Goal: Task Accomplishment & Management: Complete application form

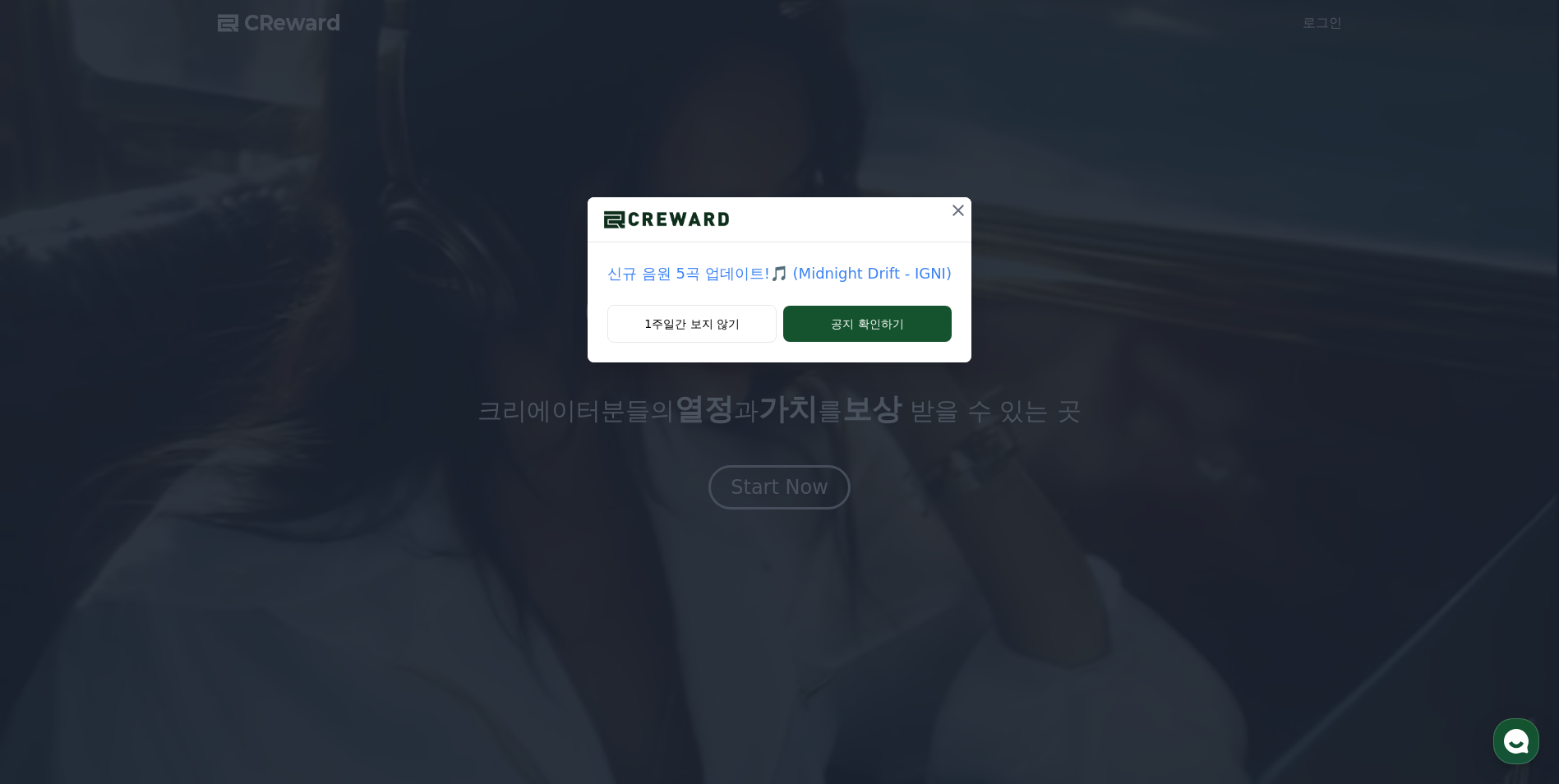
click at [952, 214] on icon at bounding box center [957, 210] width 11 height 11
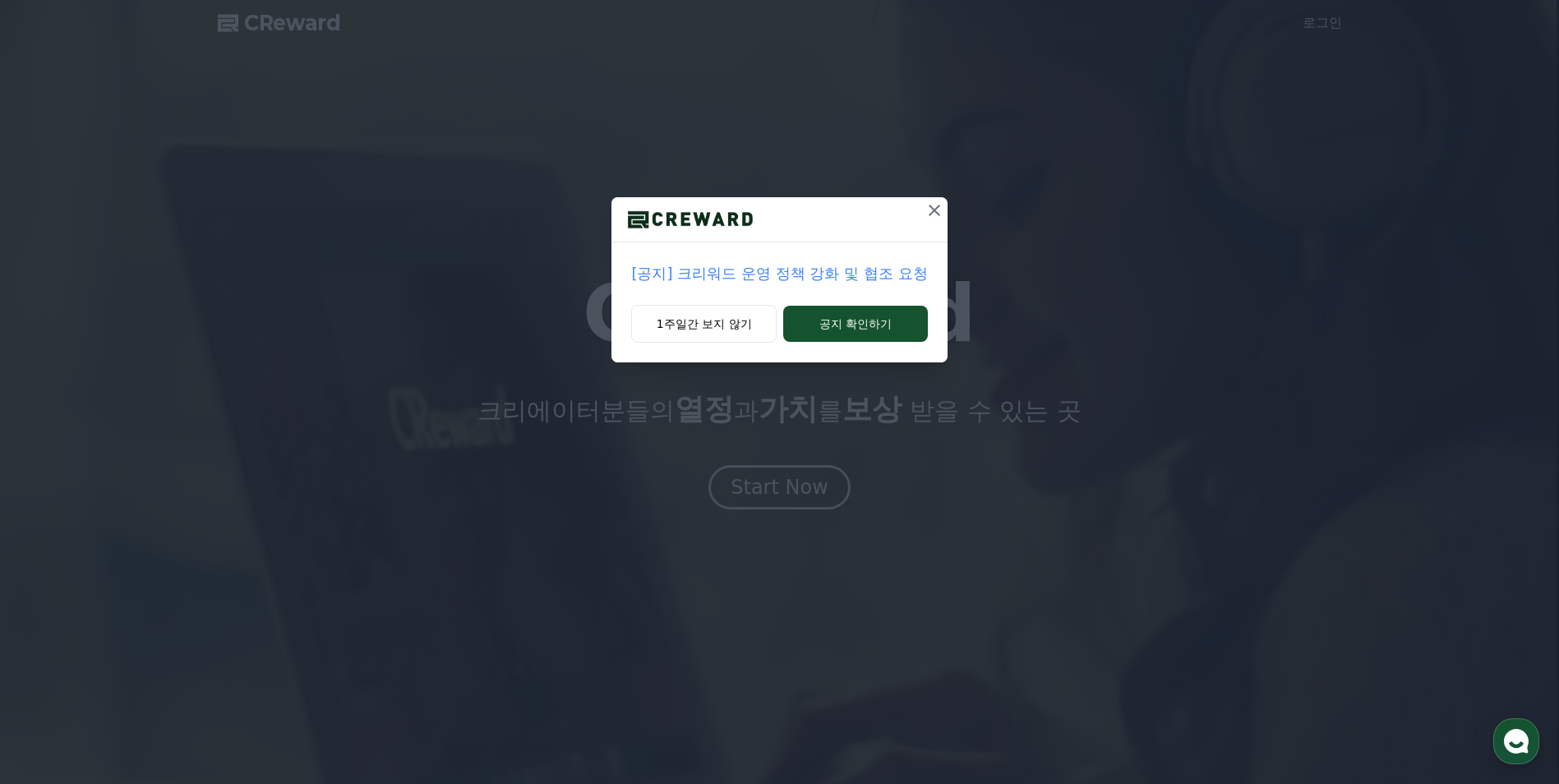
click at [931, 206] on icon at bounding box center [934, 210] width 11 height 11
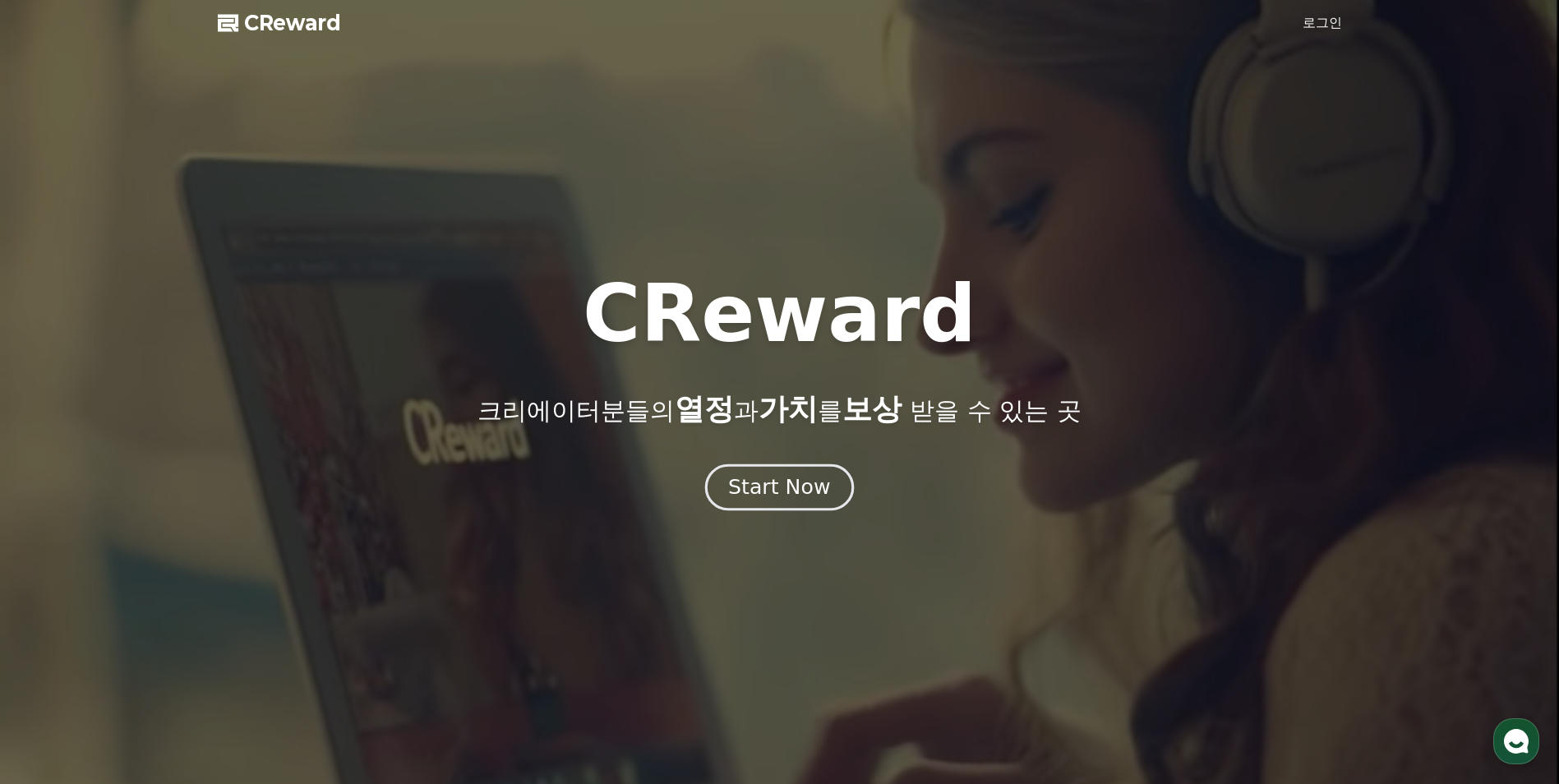
click at [784, 489] on div "Start Now" at bounding box center [778, 487] width 102 height 28
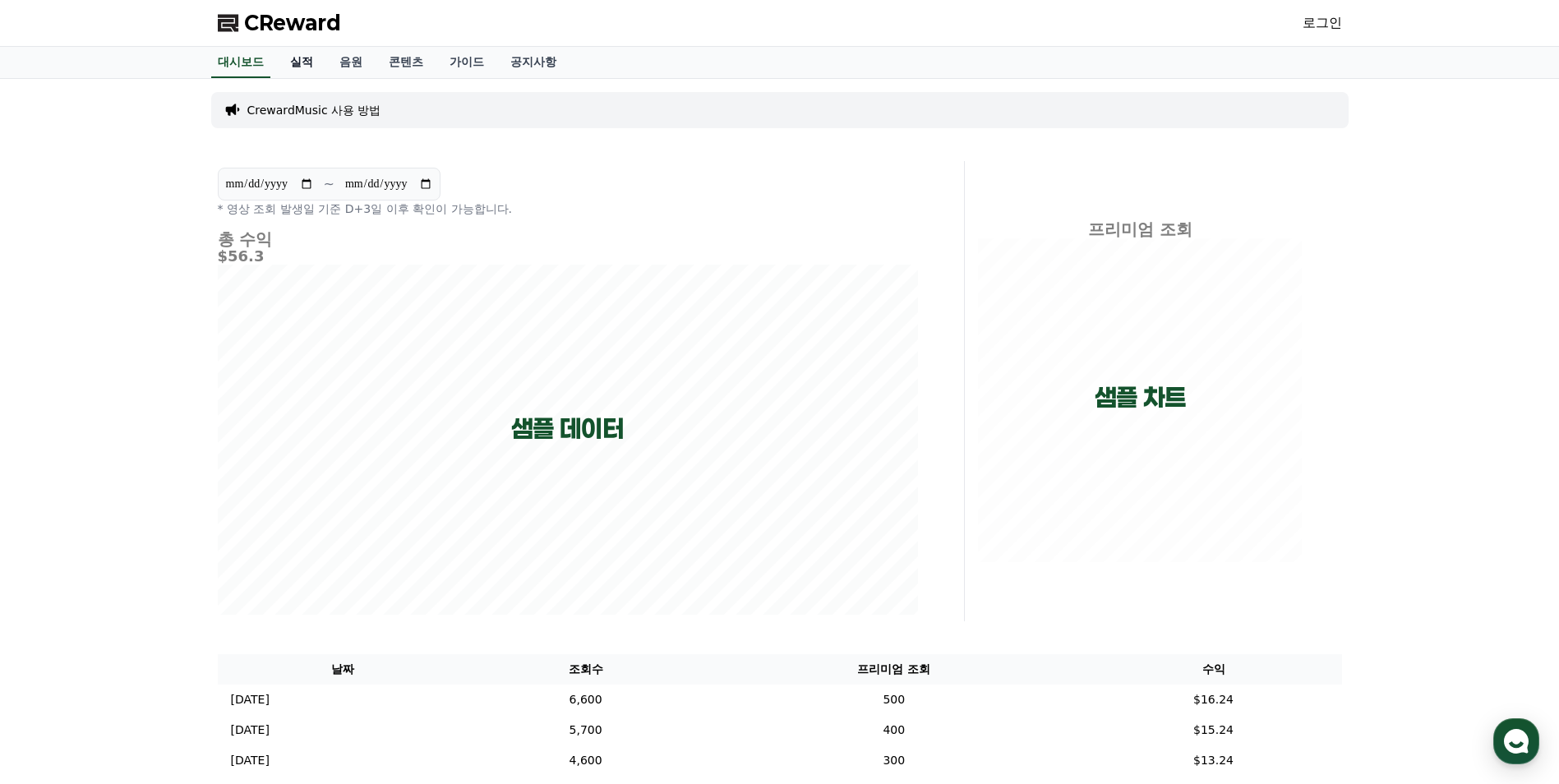
click at [304, 69] on link "실적" at bounding box center [301, 62] width 50 height 31
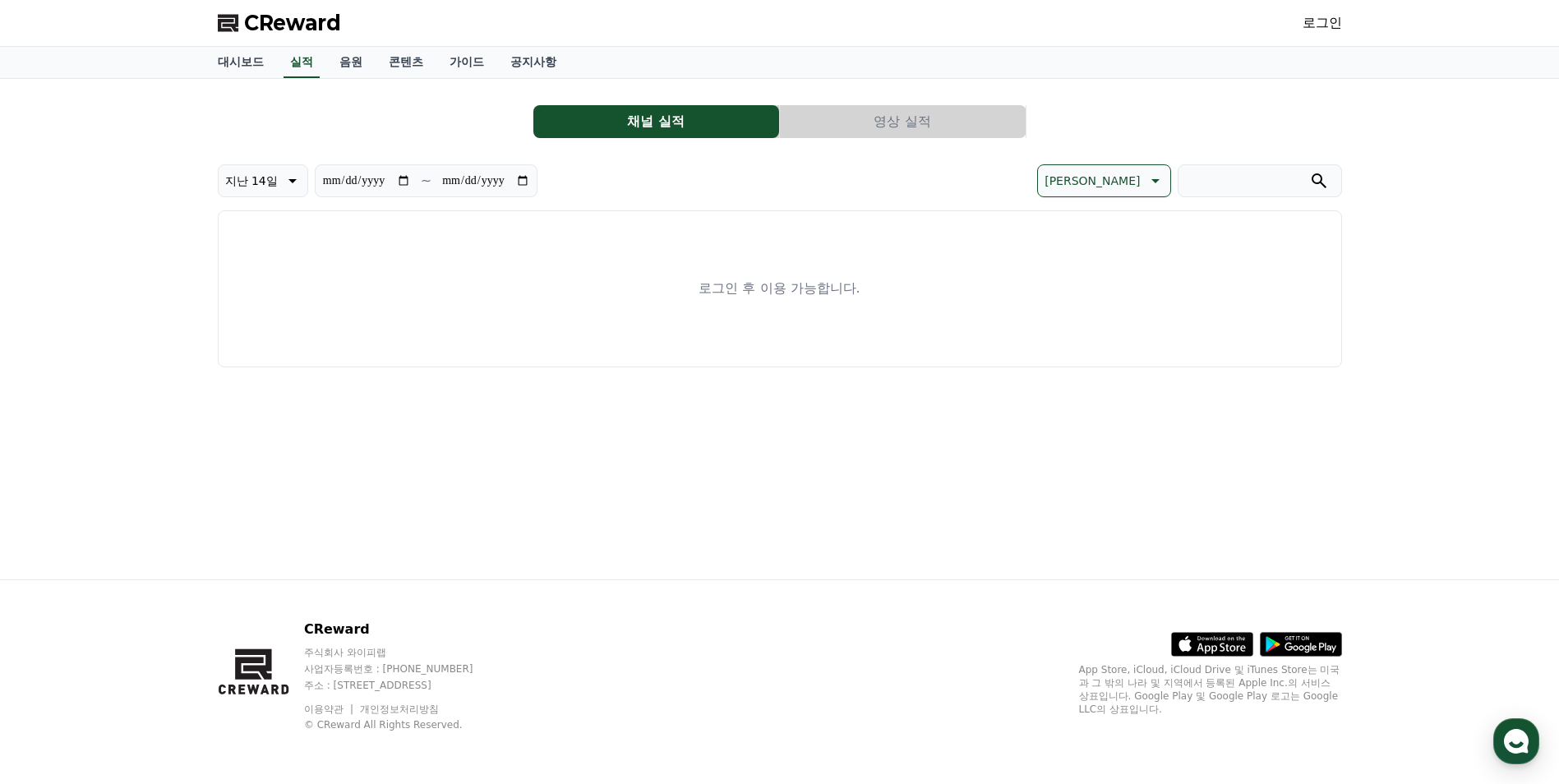
click at [1328, 25] on link "로그인" at bounding box center [1322, 22] width 39 height 20
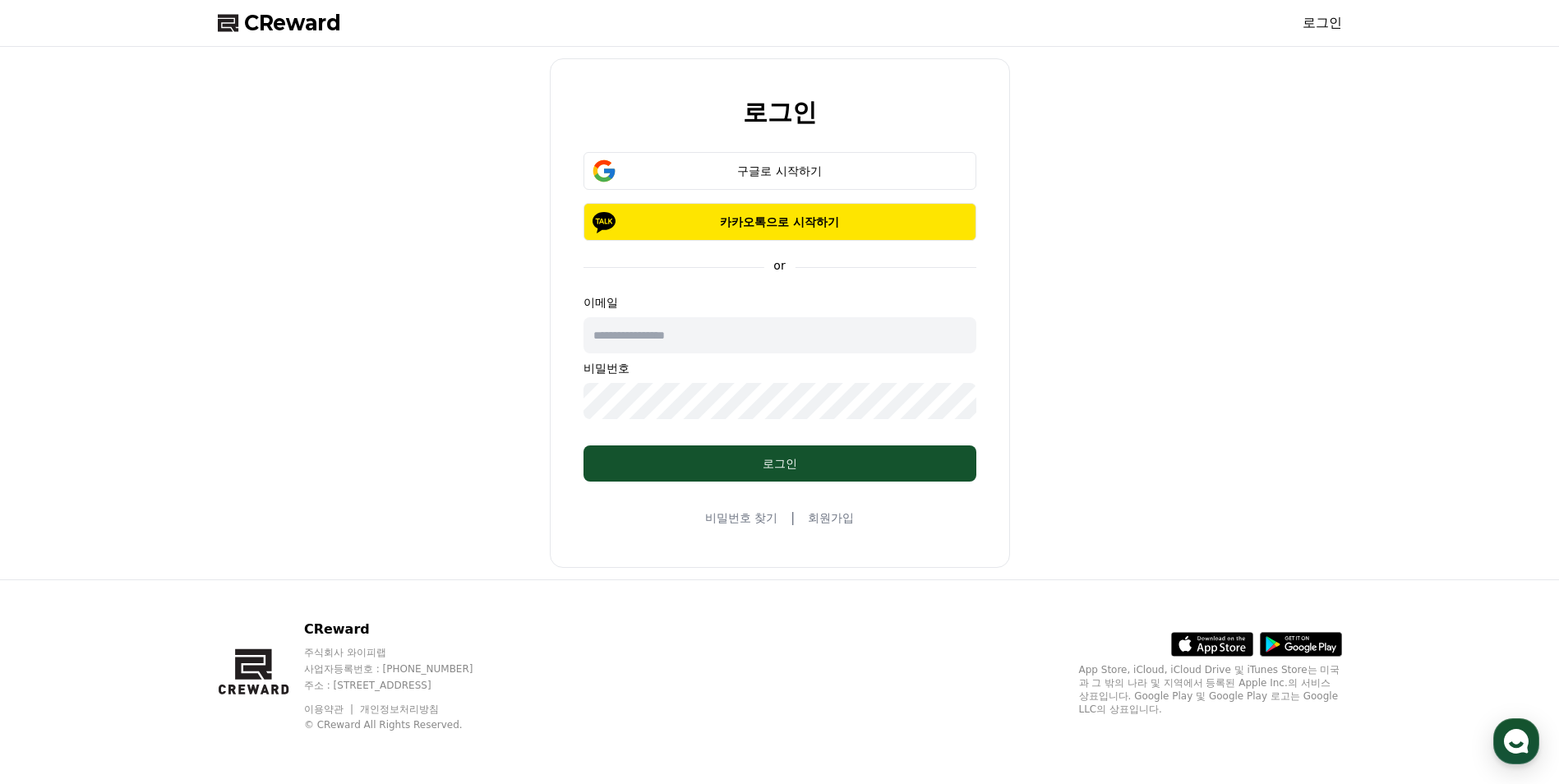
click at [824, 518] on link "회원가입" at bounding box center [831, 517] width 46 height 16
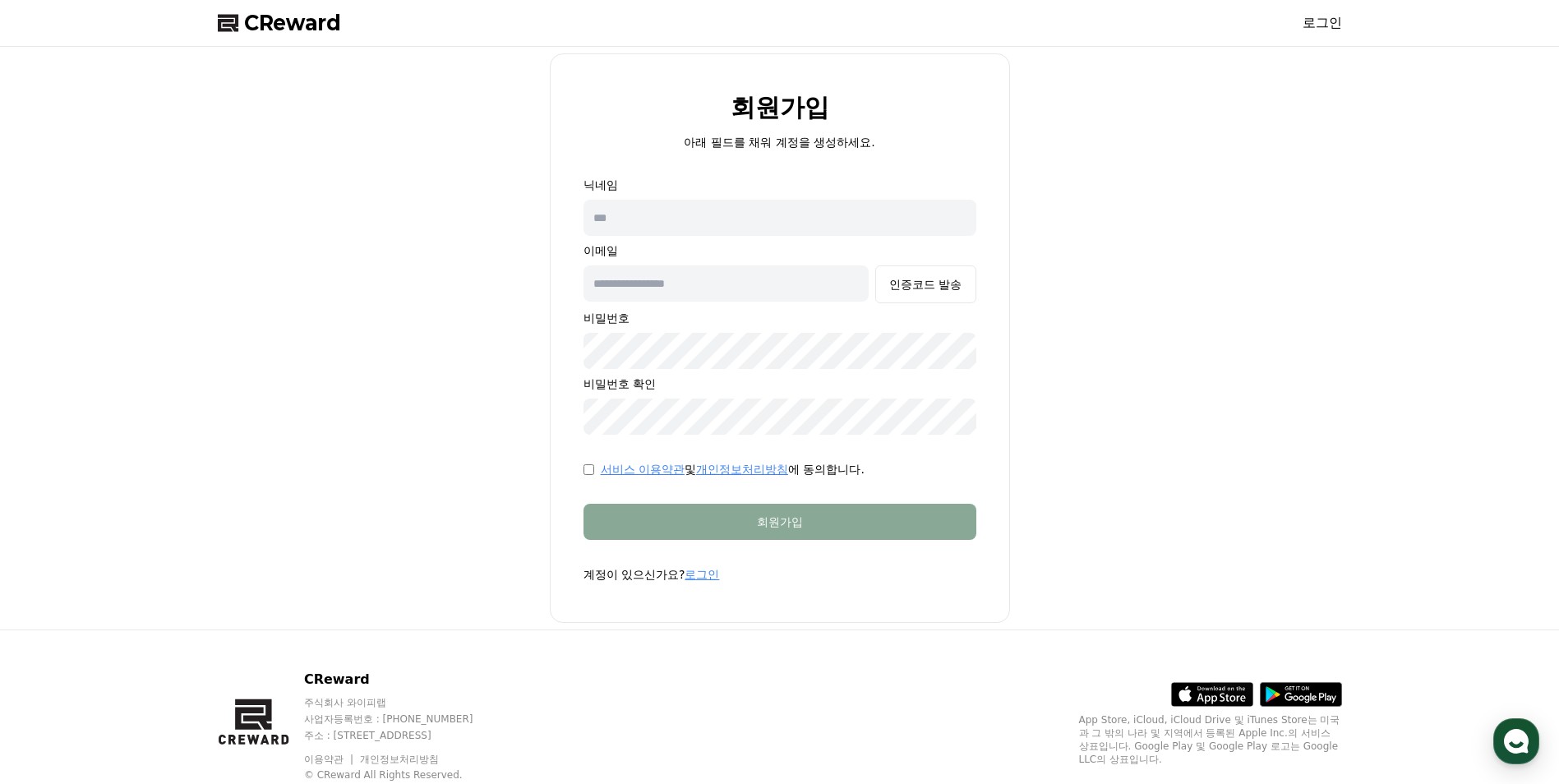
click at [657, 224] on input "text" at bounding box center [780, 217] width 393 height 36
type input "***"
click at [680, 293] on input "text" at bounding box center [727, 283] width 286 height 36
type input "*"
type input "**********"
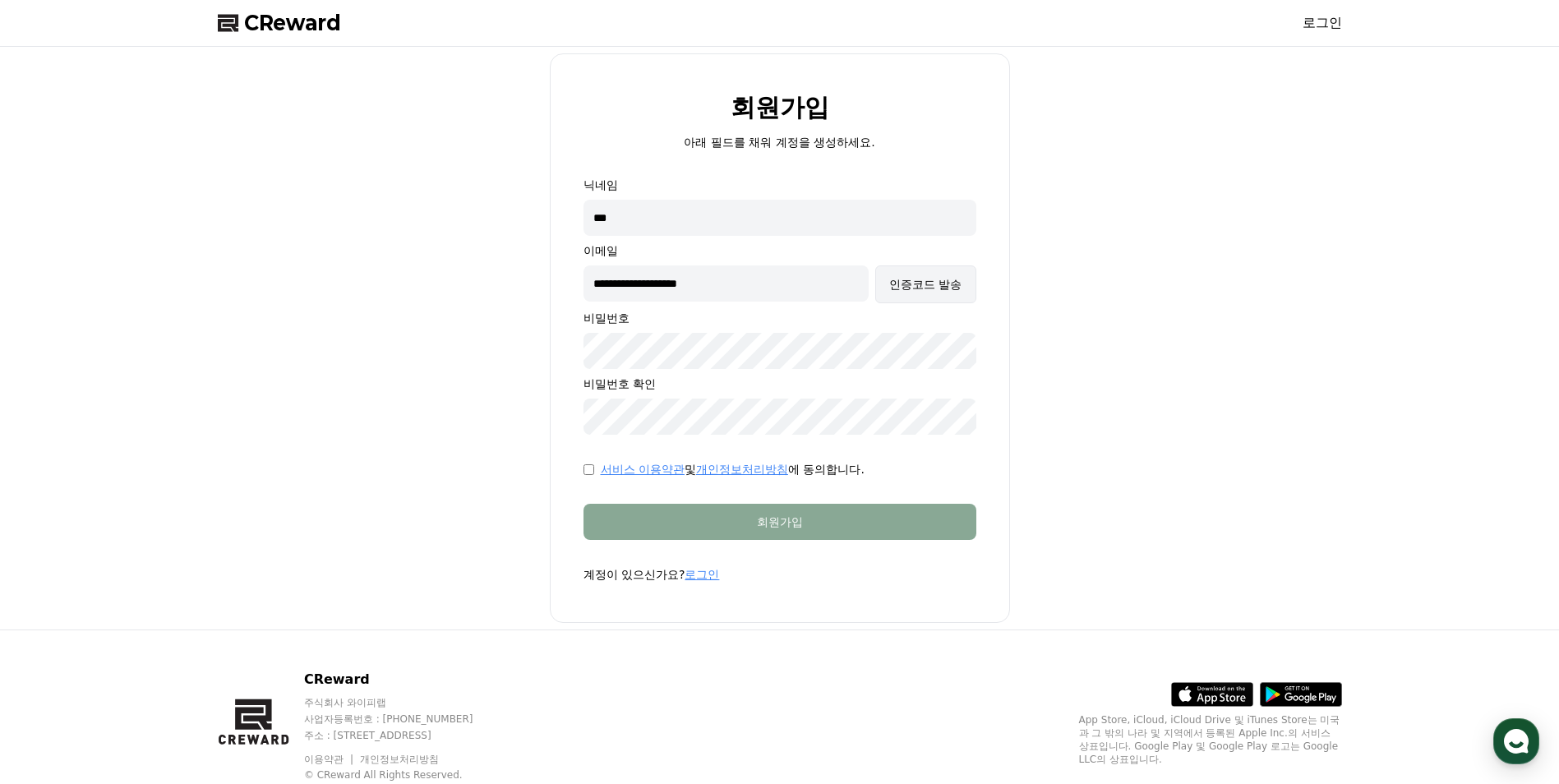
click at [919, 281] on div "인증코드 발송" at bounding box center [925, 284] width 72 height 16
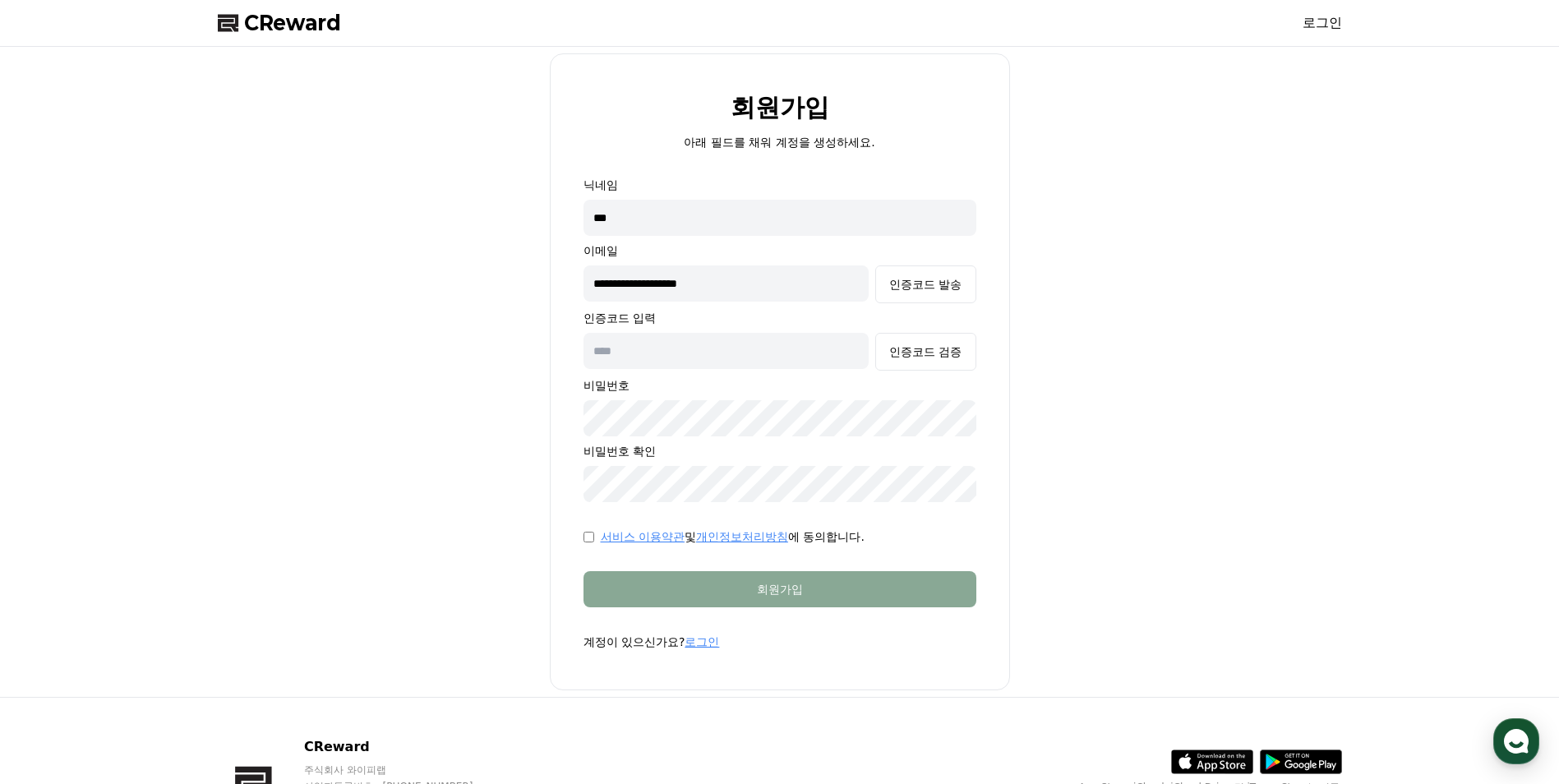
click at [735, 357] on input "text" at bounding box center [727, 351] width 286 height 36
type input "******"
click at [936, 352] on div "인증코드 검증" at bounding box center [925, 351] width 72 height 16
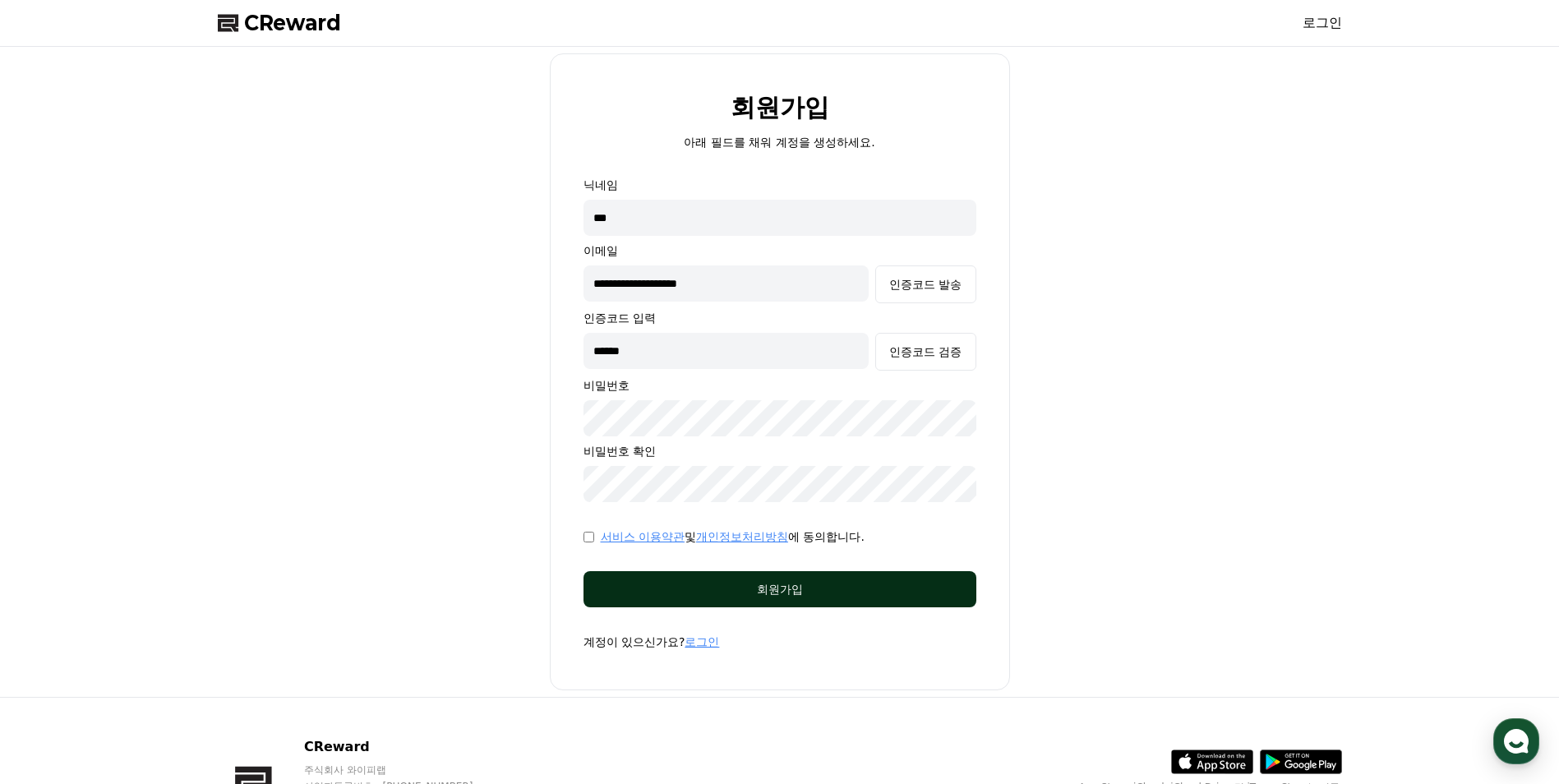
click at [714, 590] on div "회원가입" at bounding box center [780, 589] width 327 height 16
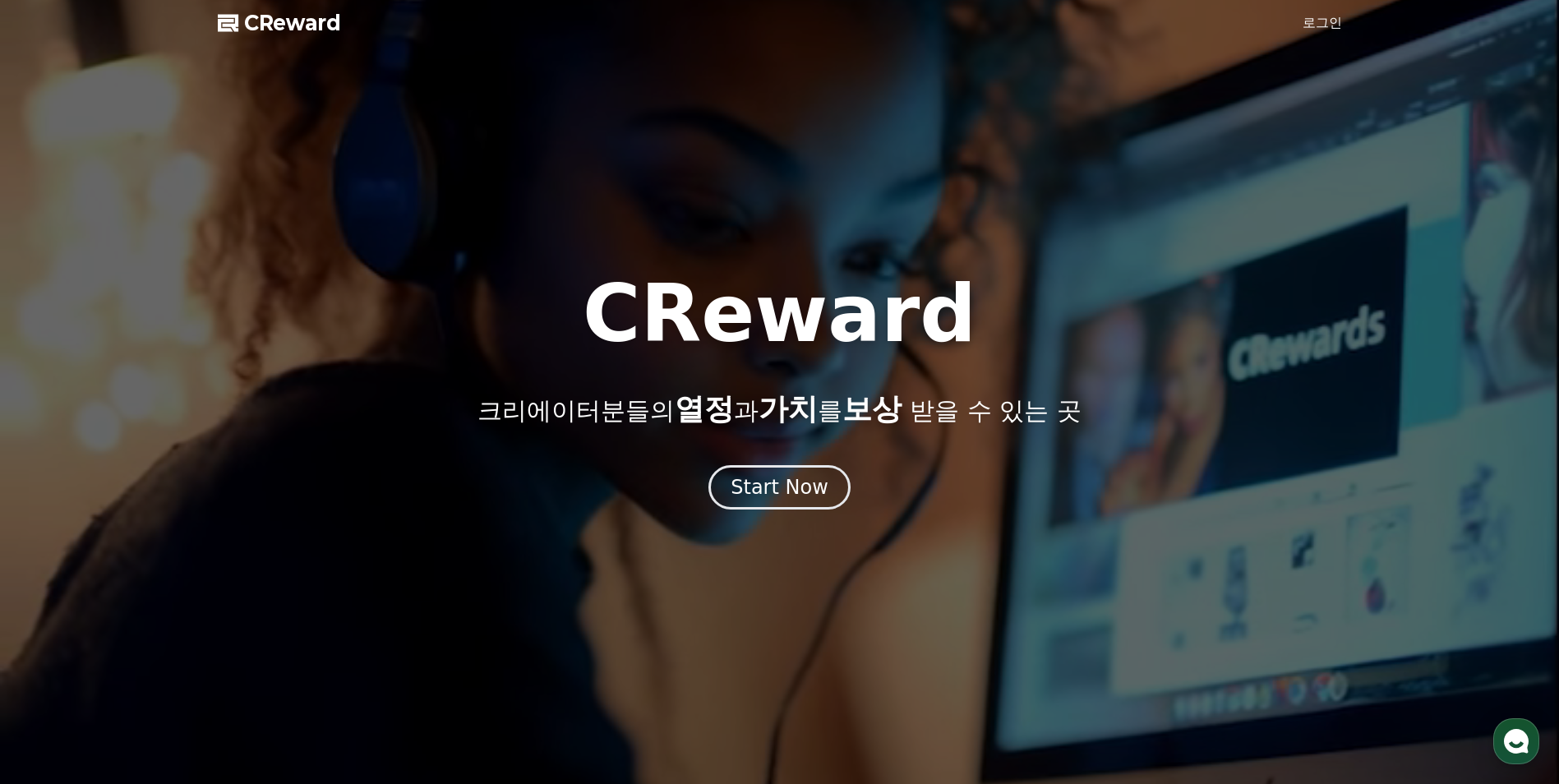
click at [1320, 15] on link "로그인" at bounding box center [1322, 22] width 39 height 20
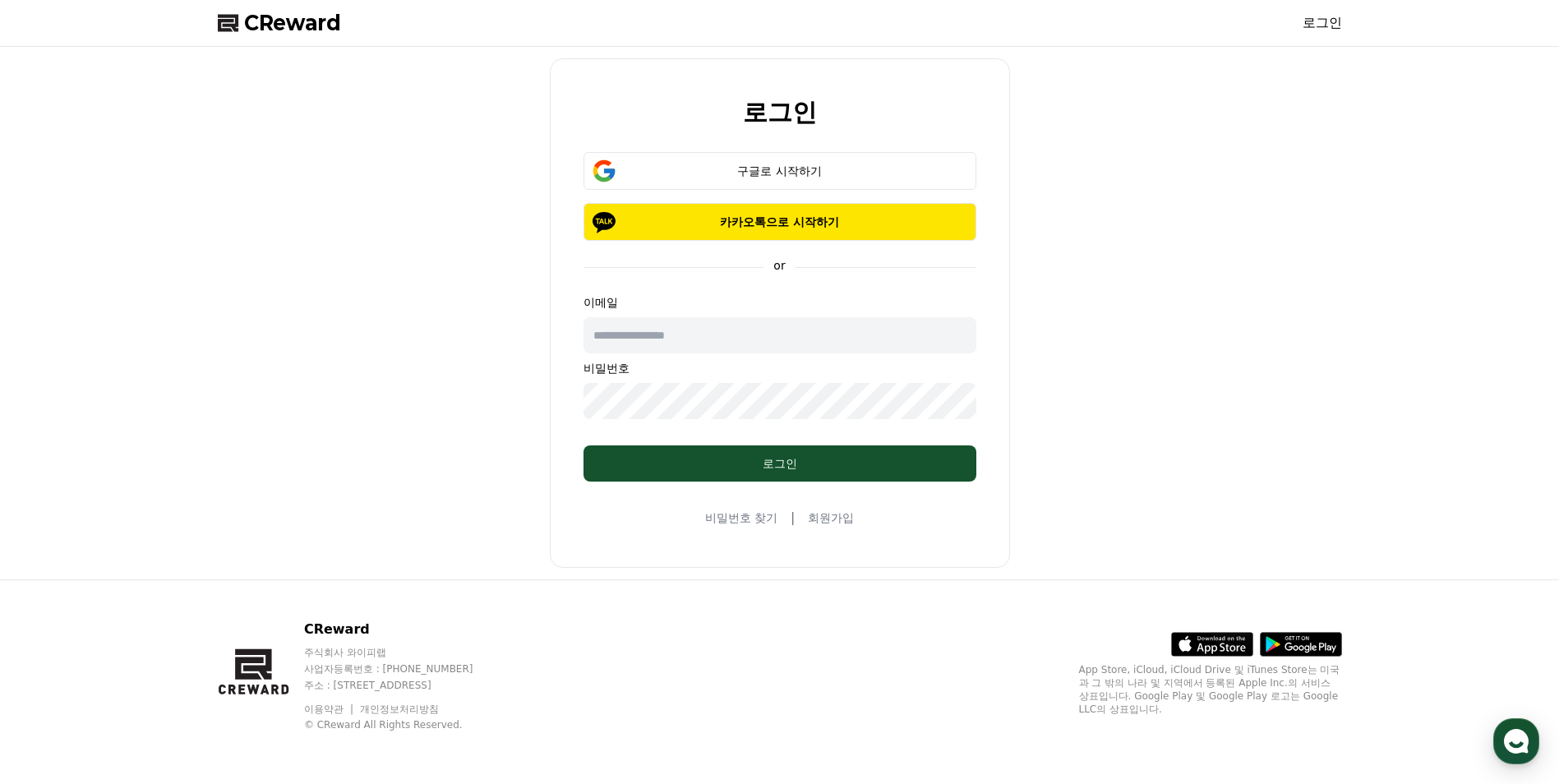
click at [688, 341] on input "text" at bounding box center [780, 336] width 393 height 36
type input "**********"
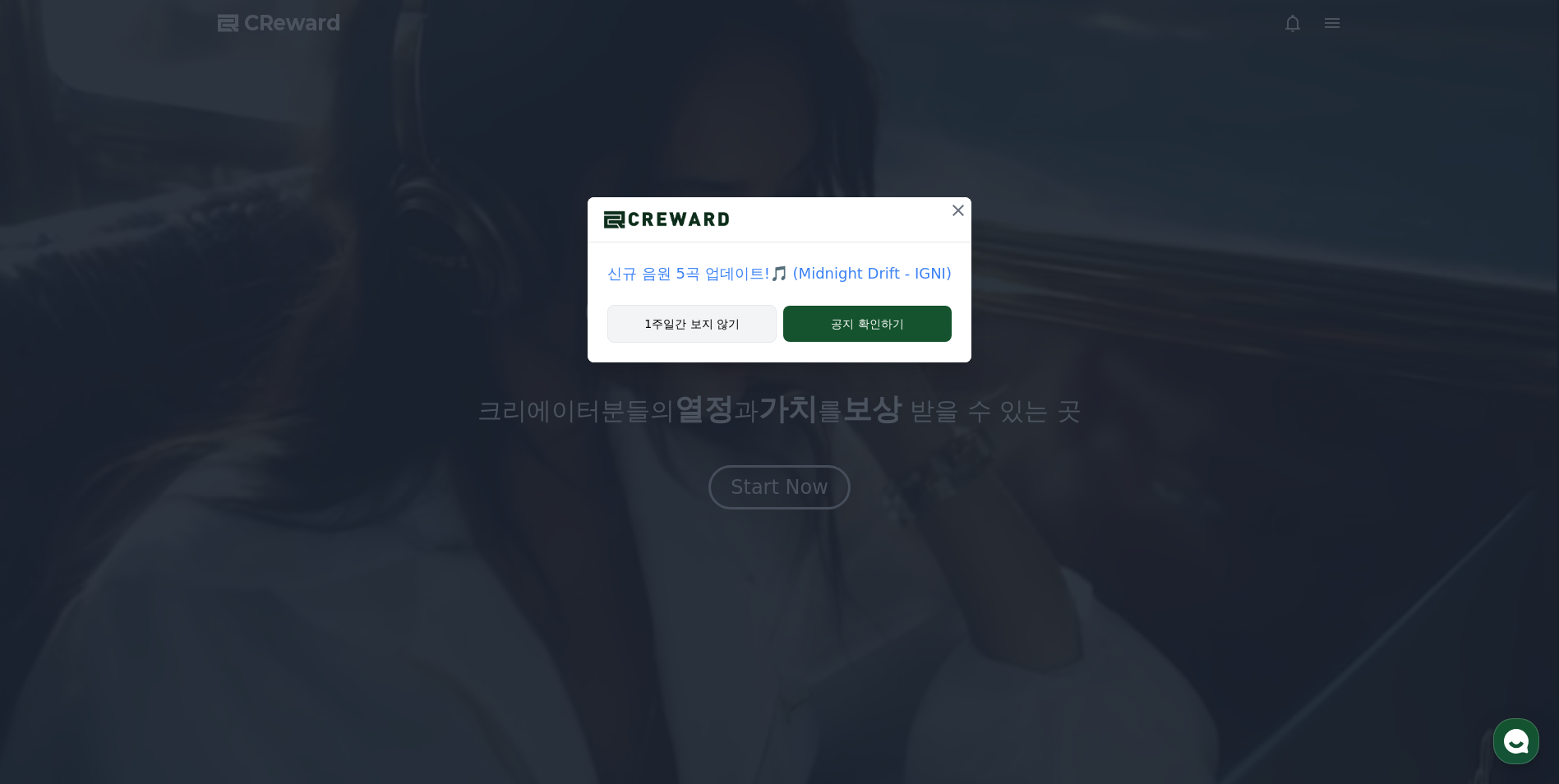
click at [716, 326] on button "1주일간 보지 않기" at bounding box center [692, 324] width 170 height 38
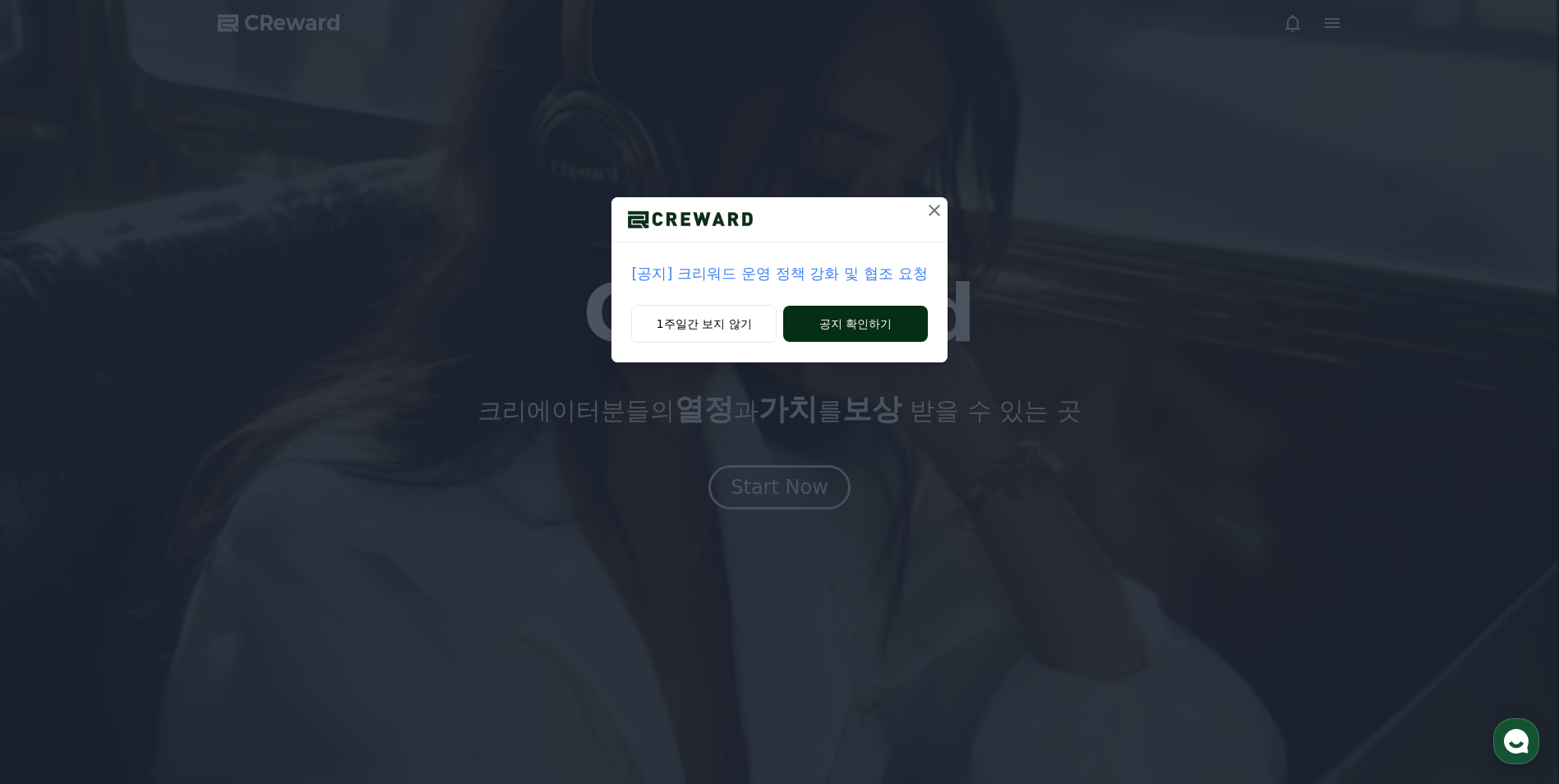
click at [864, 328] on button "공지 확인하기" at bounding box center [855, 324] width 144 height 36
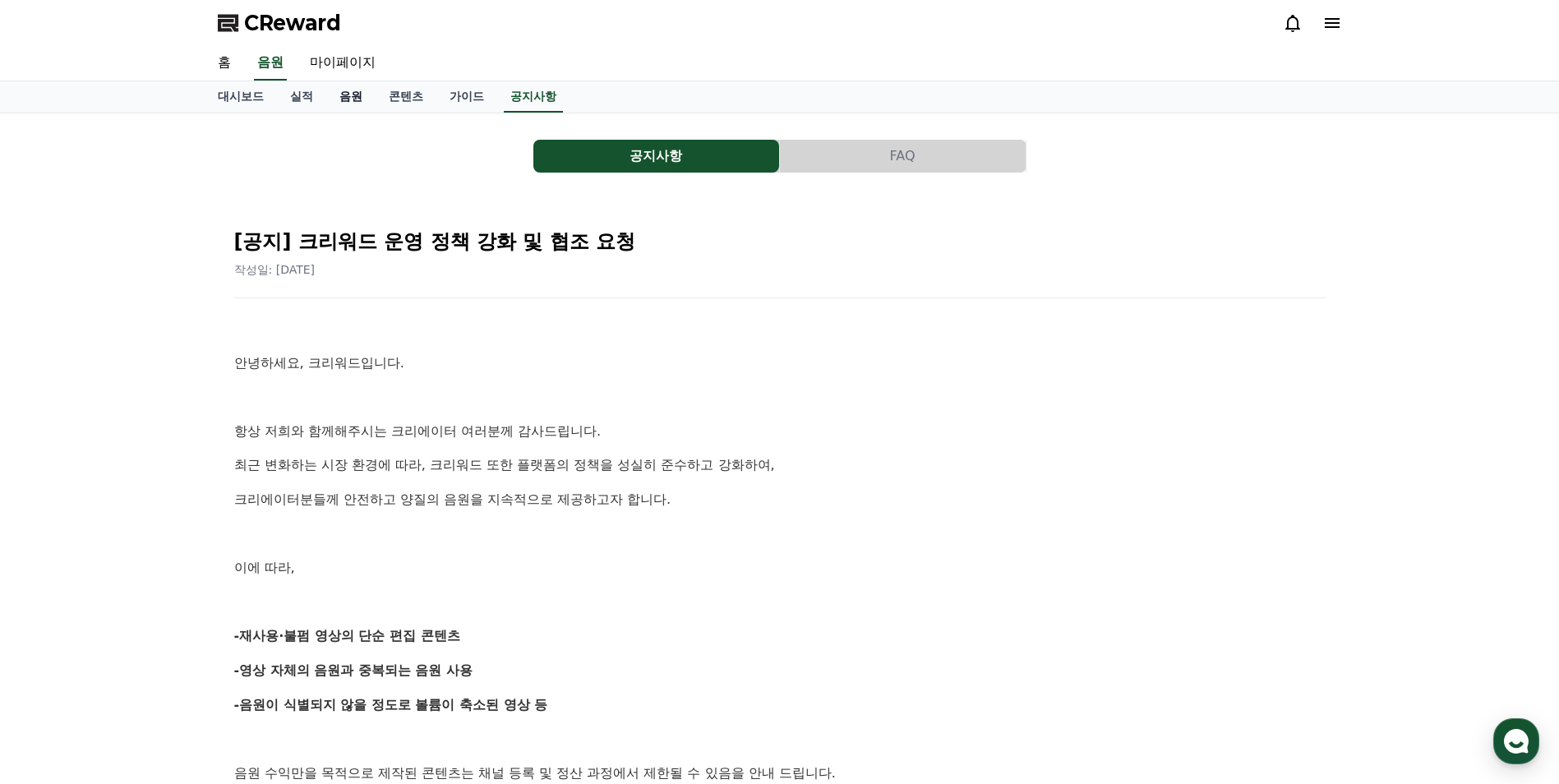
click at [356, 98] on link "음원" at bounding box center [351, 97] width 50 height 31
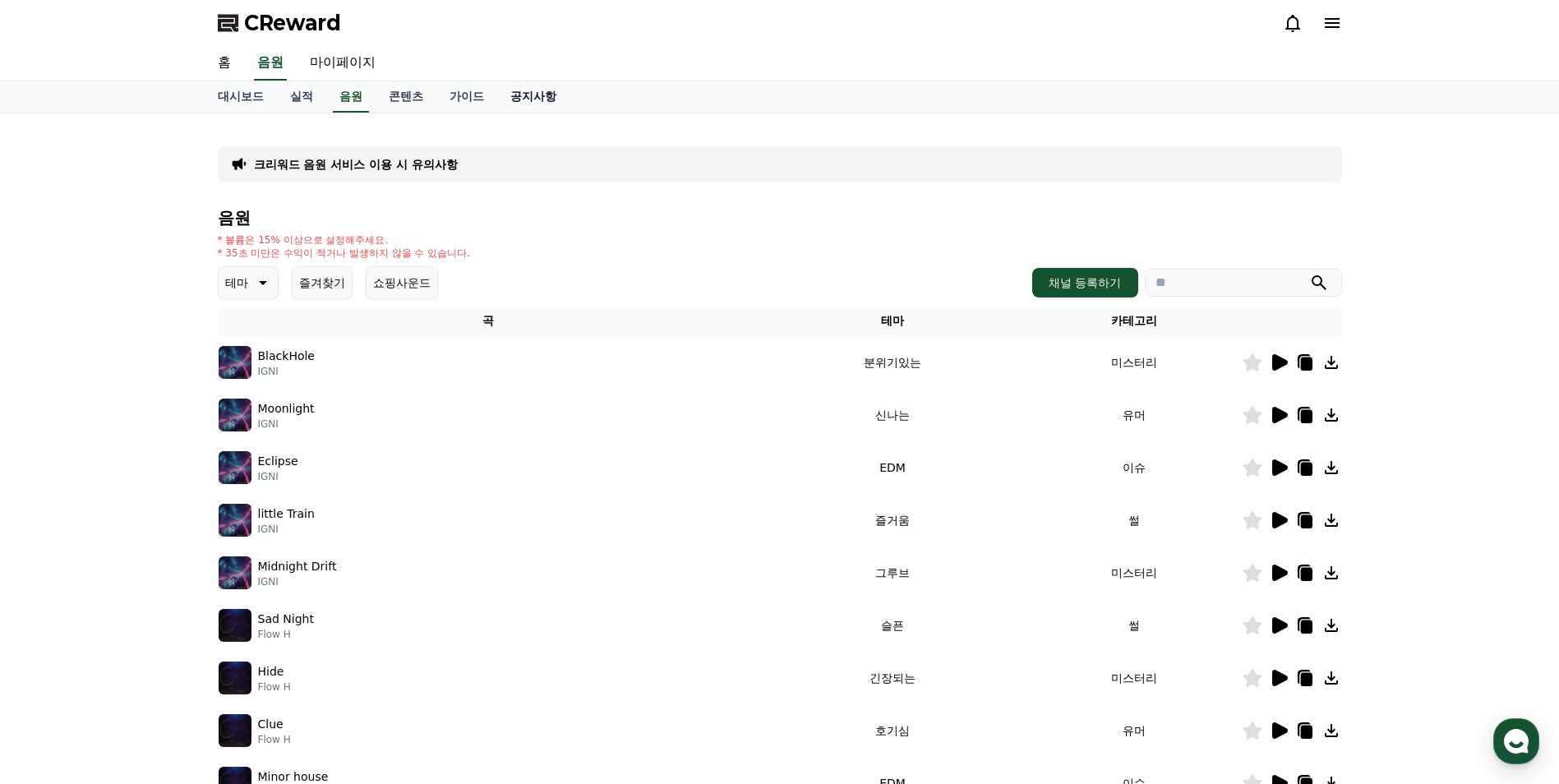
click at [527, 96] on link "공지사항" at bounding box center [533, 97] width 72 height 31
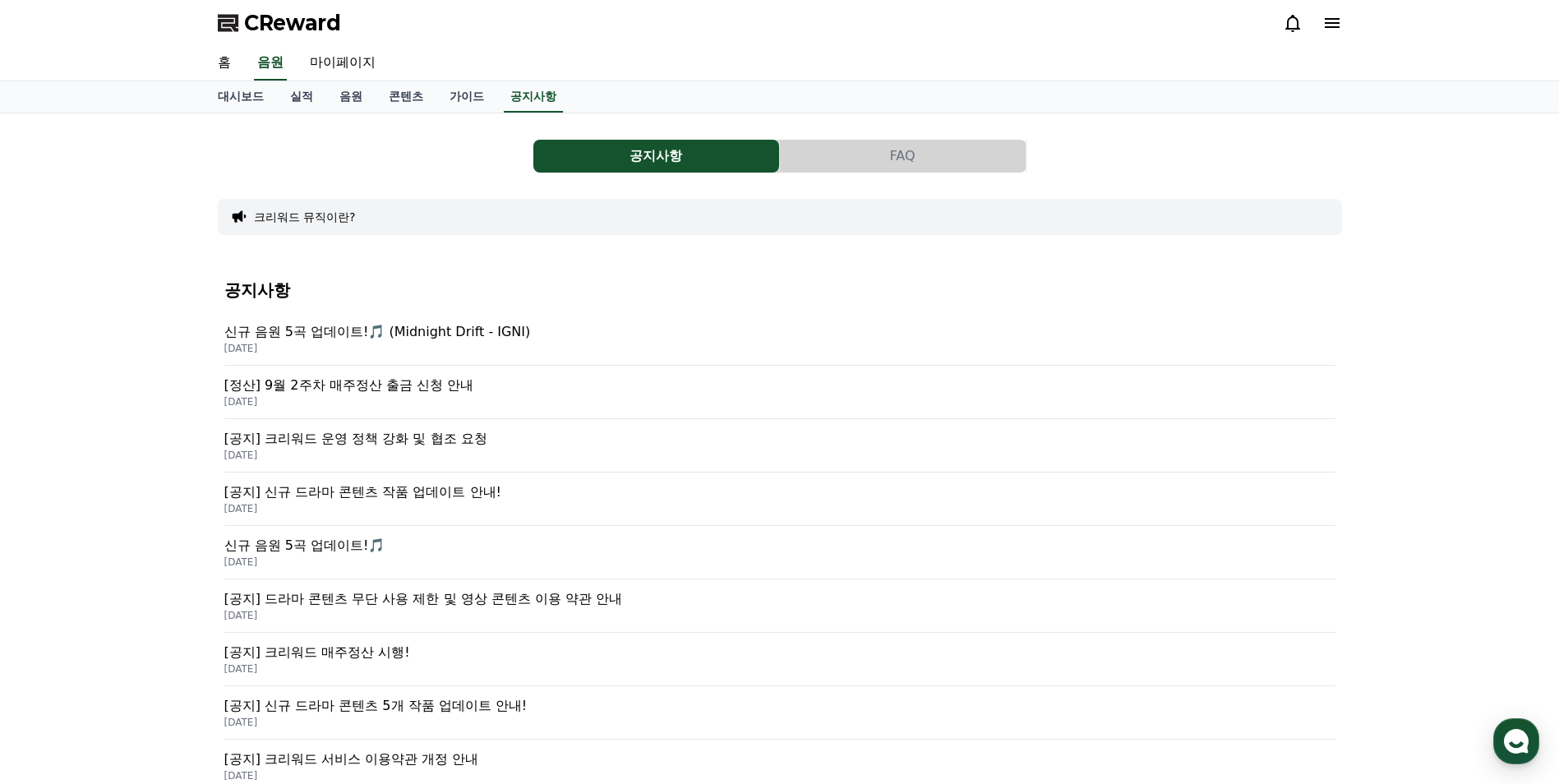
click at [451, 440] on p "[공지] 크리워드 운영 정책 강화 및 협조 요청" at bounding box center [780, 438] width 1111 height 20
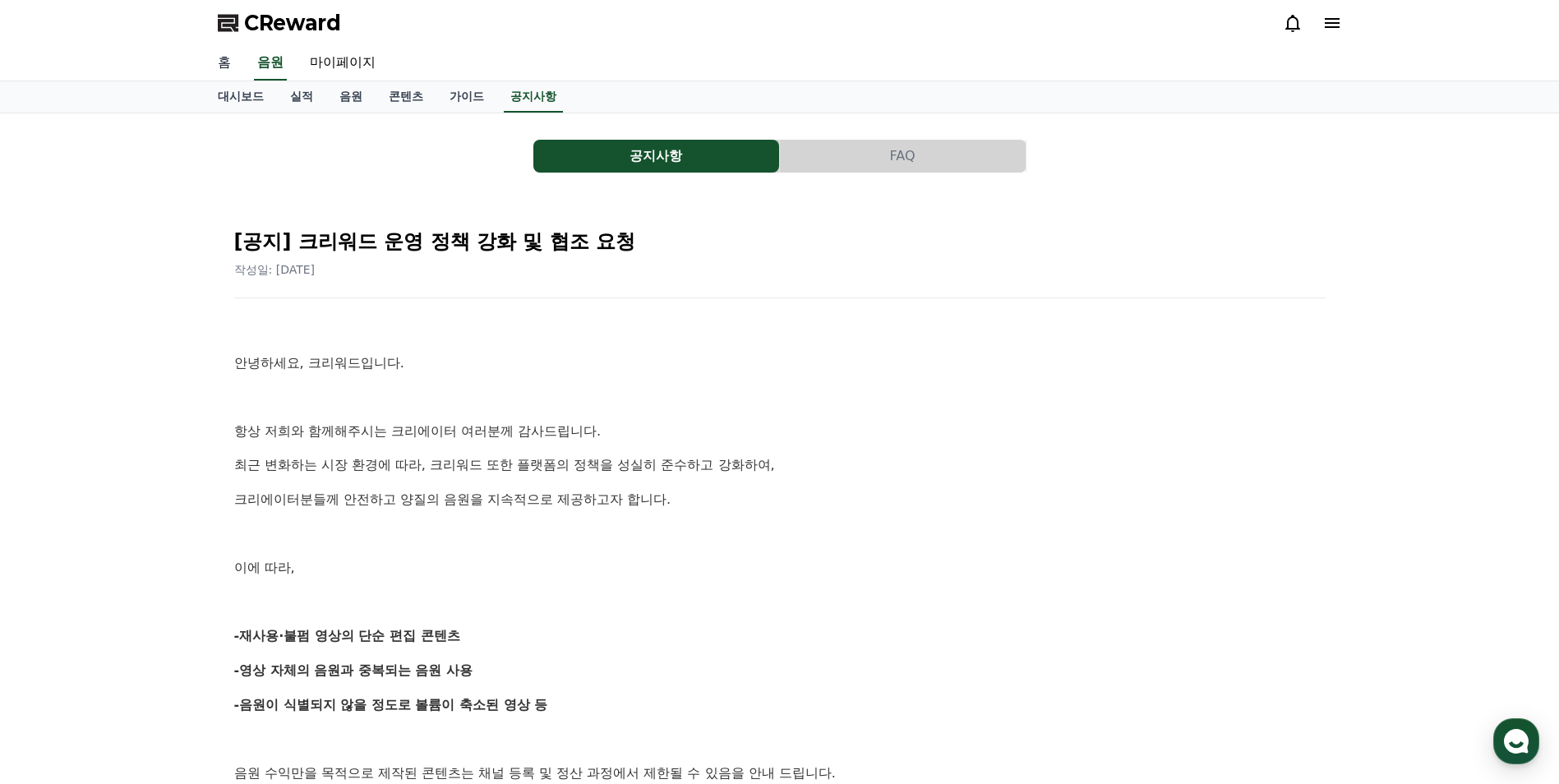
click at [219, 55] on link "홈" at bounding box center [224, 63] width 39 height 34
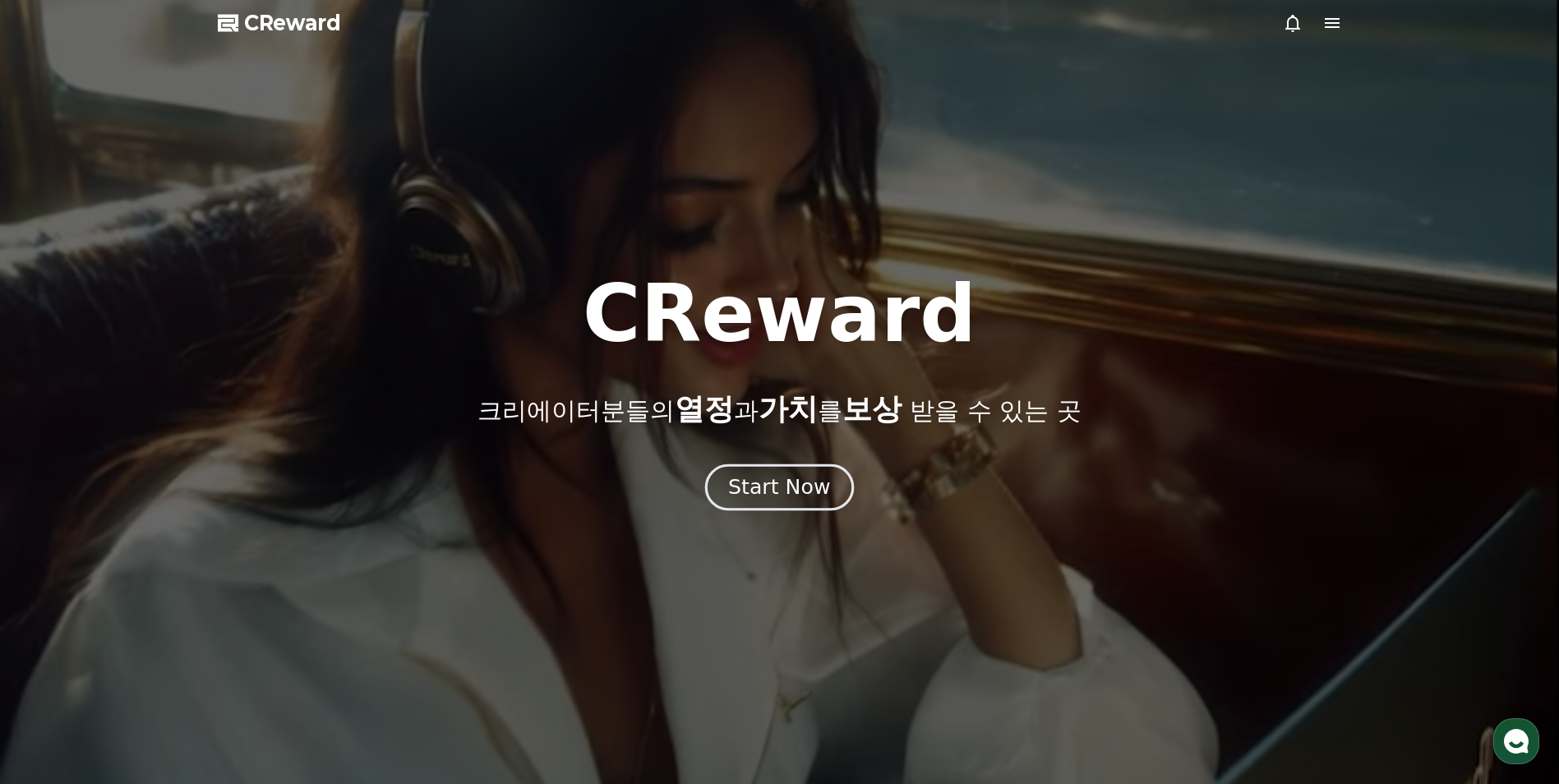
click at [755, 496] on div "Start Now" at bounding box center [778, 487] width 102 height 28
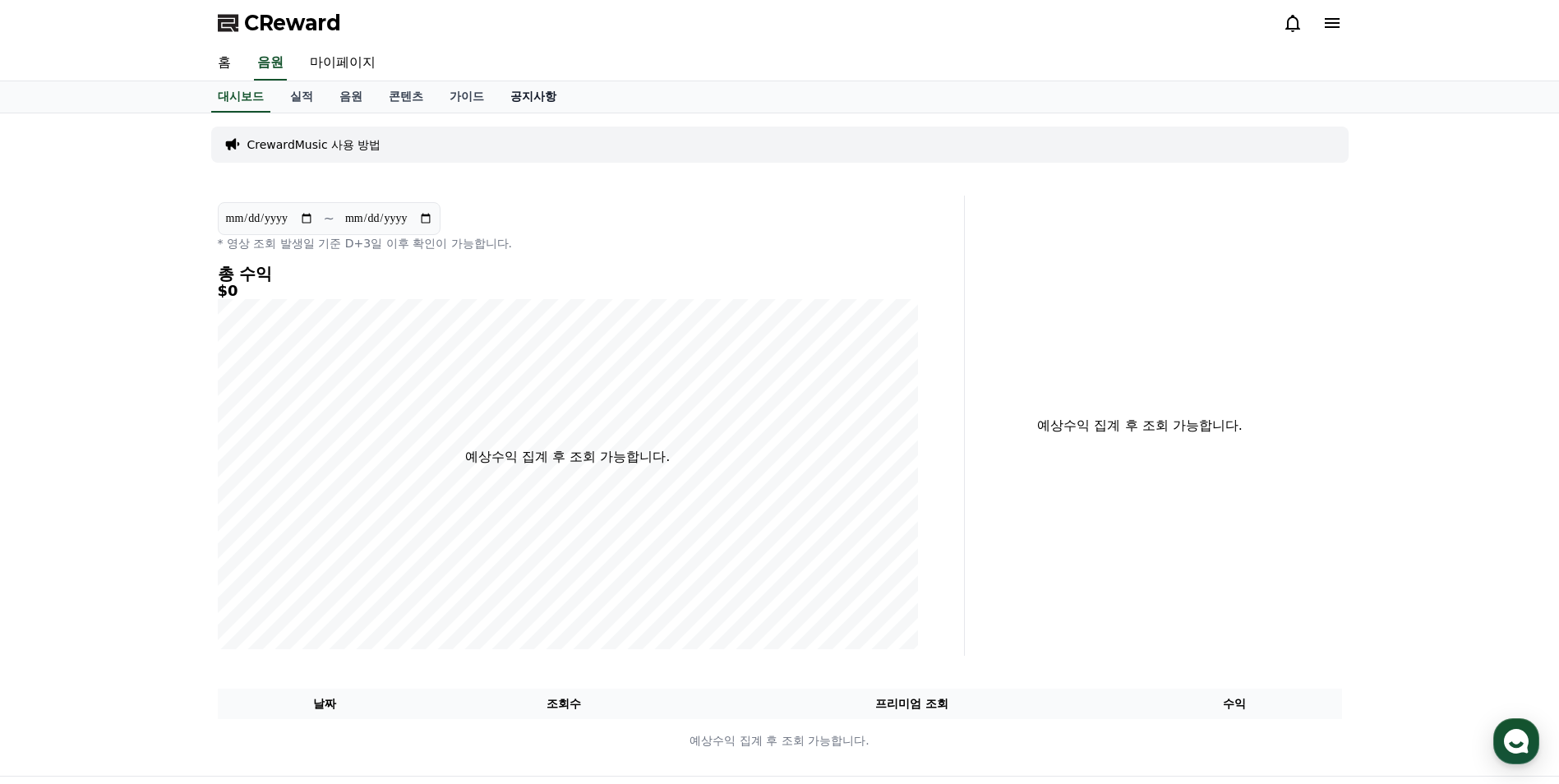
click at [525, 96] on link "공지사항" at bounding box center [533, 97] width 72 height 31
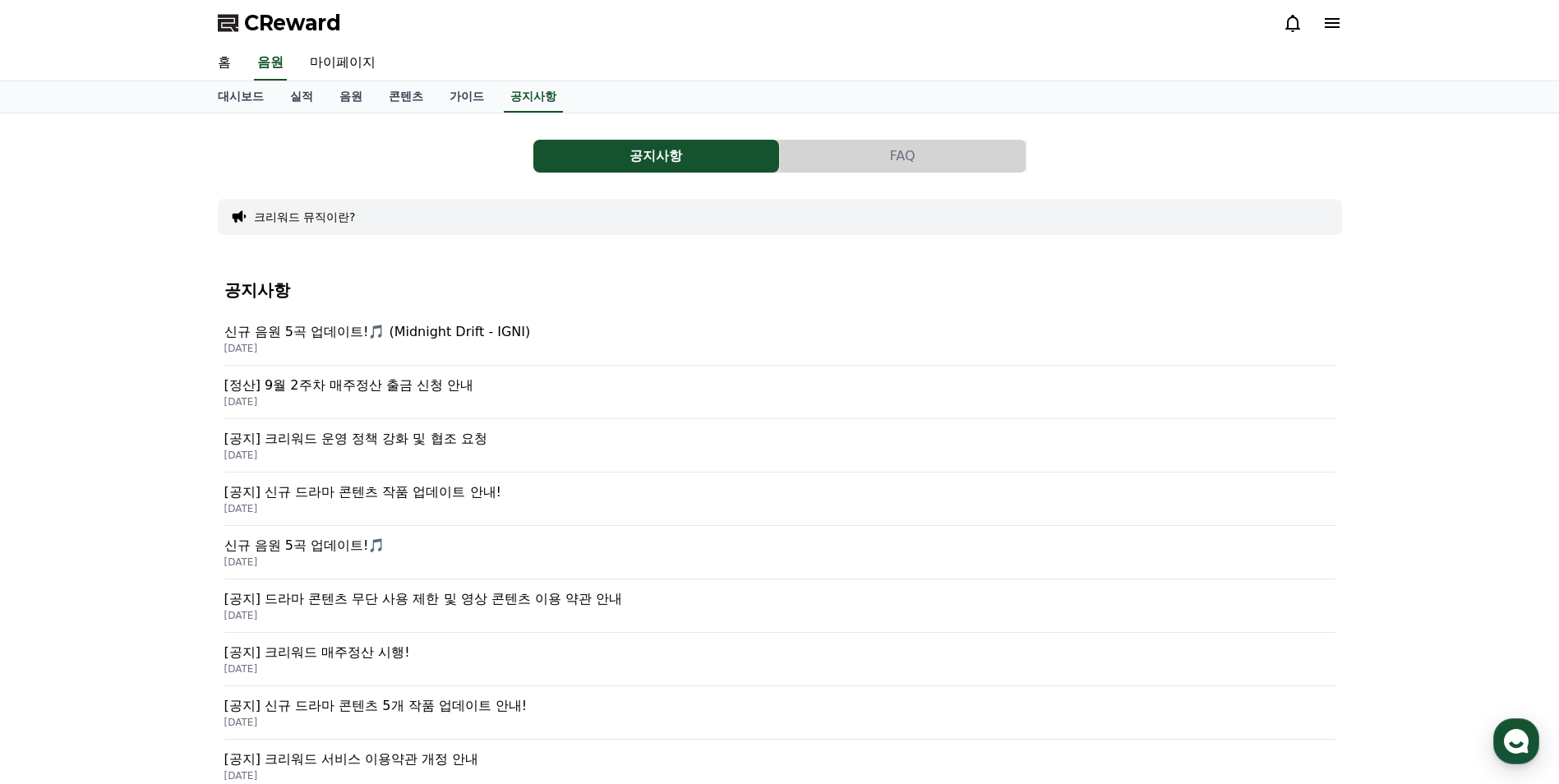
click at [421, 498] on p "[공지] 신규 드라마 콘텐츠 작품 업데이트 안내!" at bounding box center [780, 491] width 1111 height 20
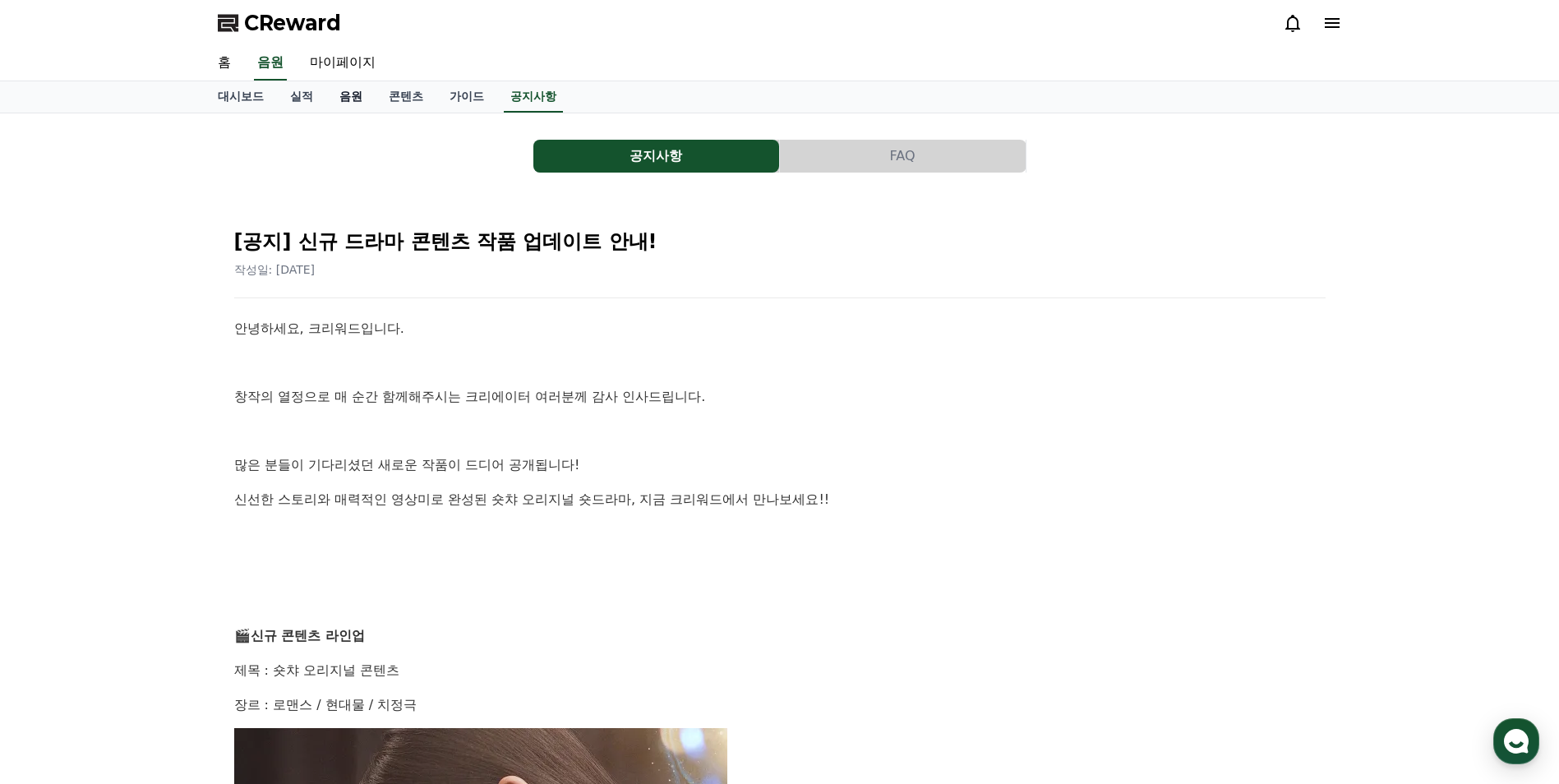
click at [357, 98] on link "음원" at bounding box center [351, 97] width 50 height 31
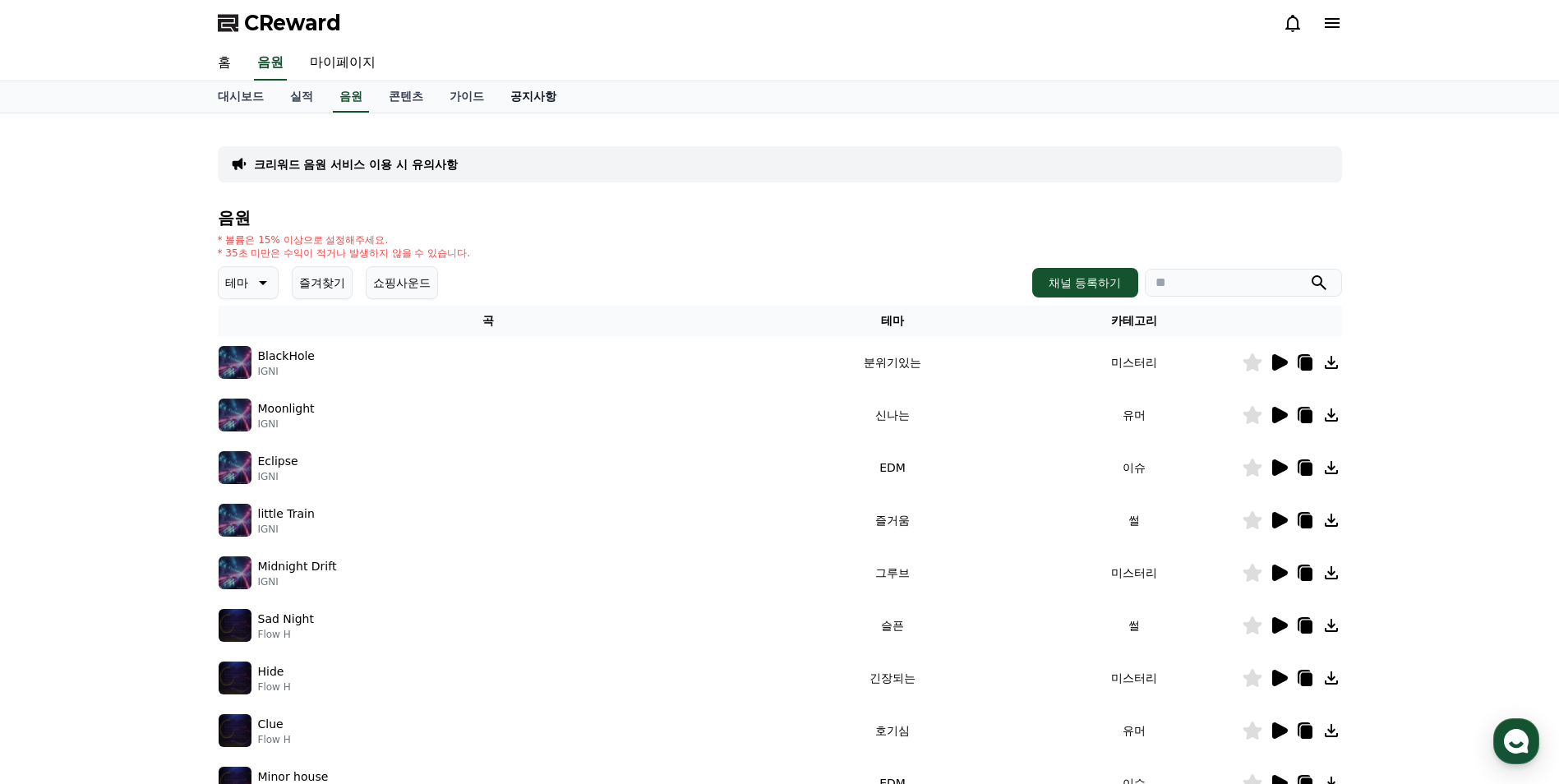
click at [535, 92] on link "공지사항" at bounding box center [533, 97] width 72 height 31
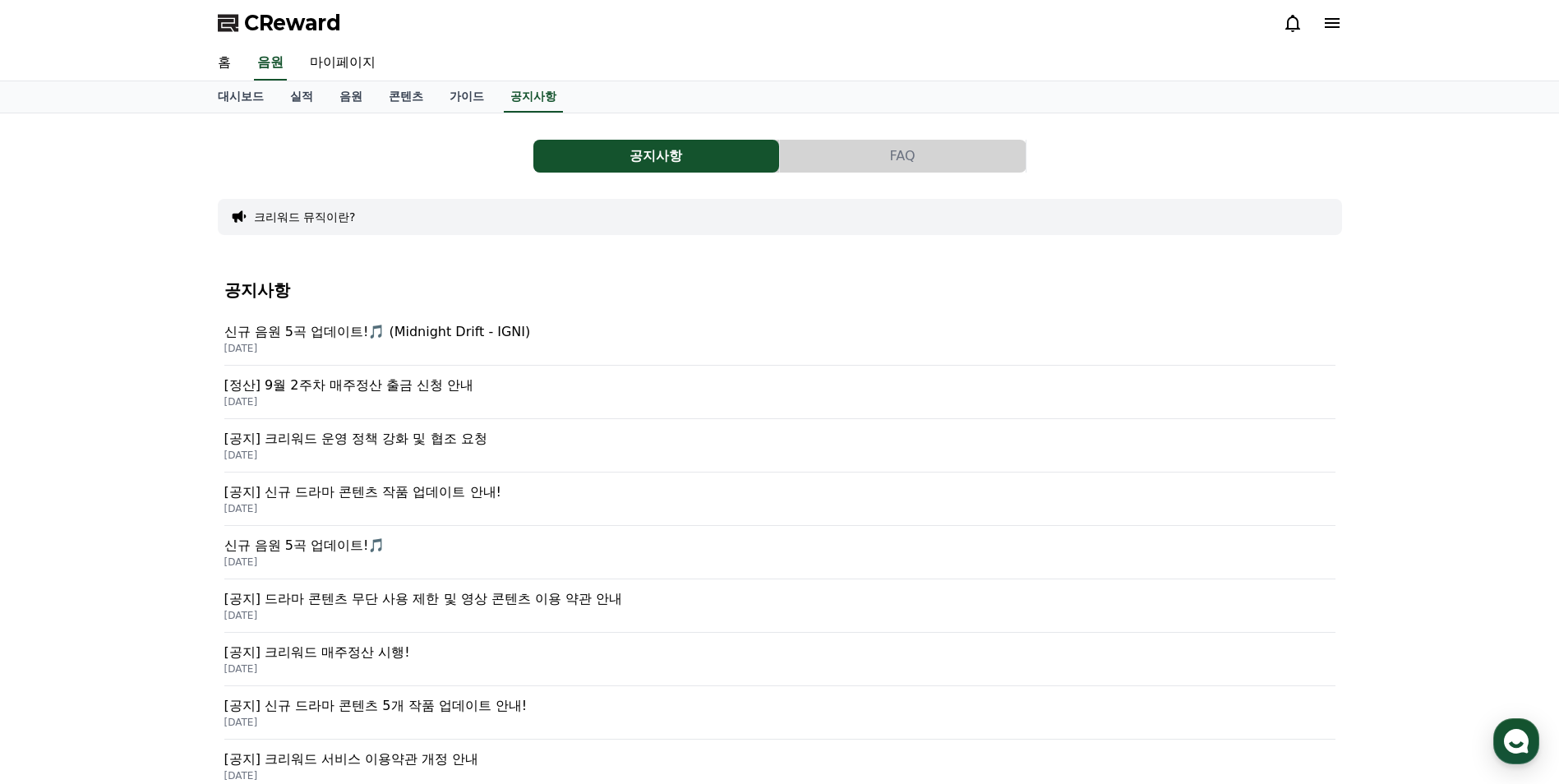
click at [413, 437] on p "[공지] 크리워드 운영 정책 강화 및 협조 요청" at bounding box center [780, 438] width 1111 height 20
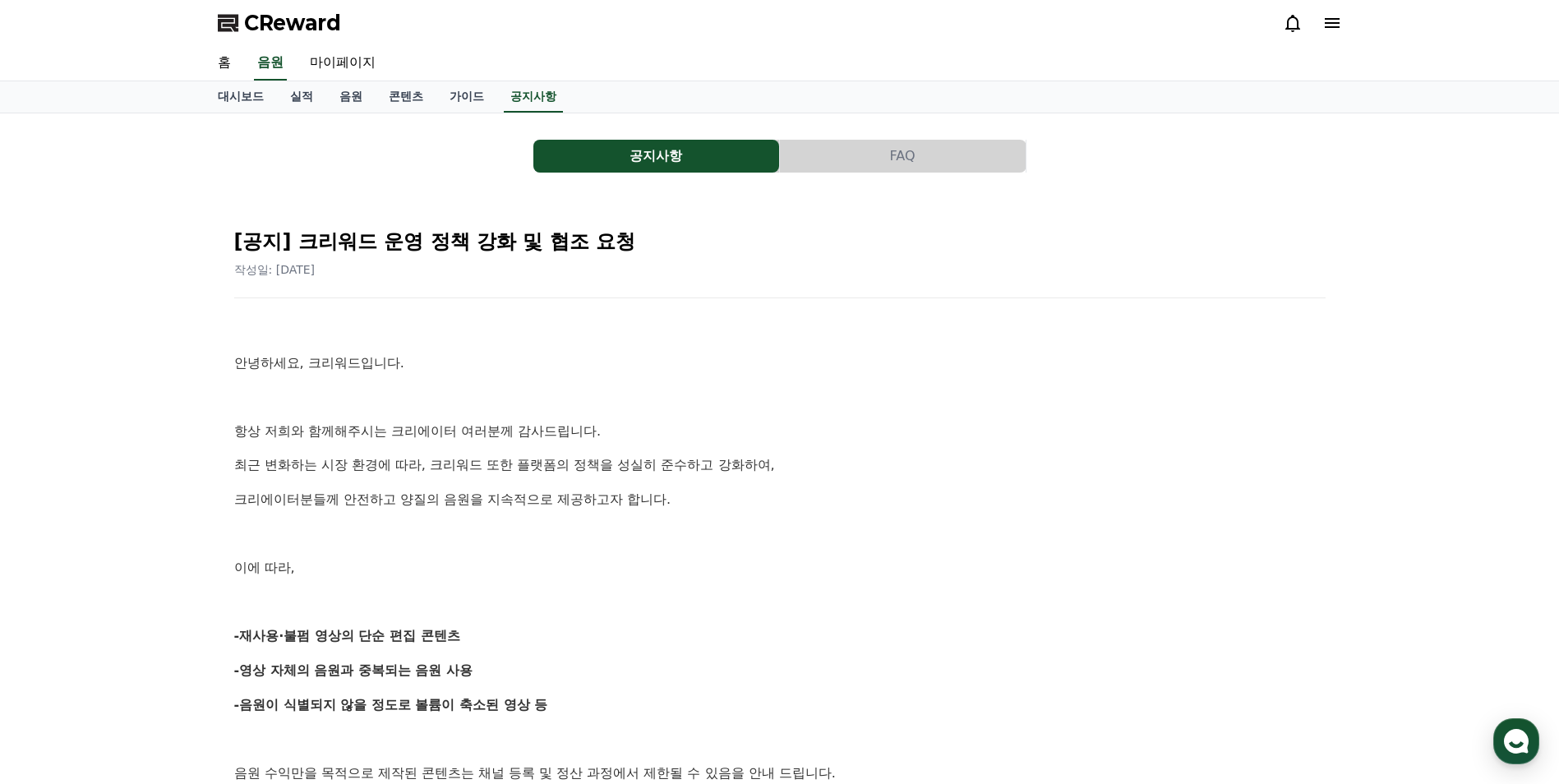
click at [1339, 23] on icon at bounding box center [1331, 23] width 15 height 10
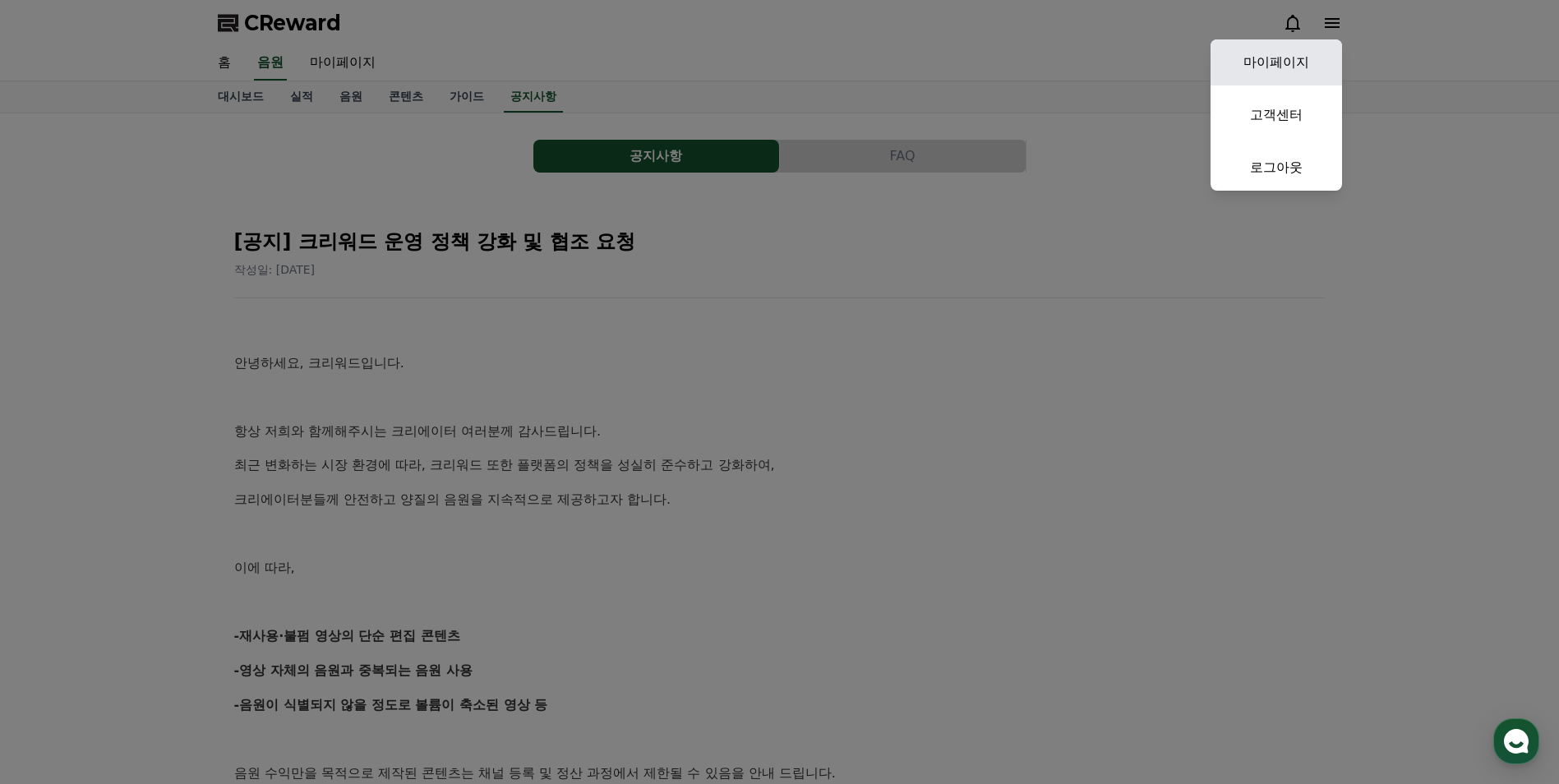
click at [1279, 63] on link "마이페이지" at bounding box center [1276, 62] width 132 height 46
select select "**********"
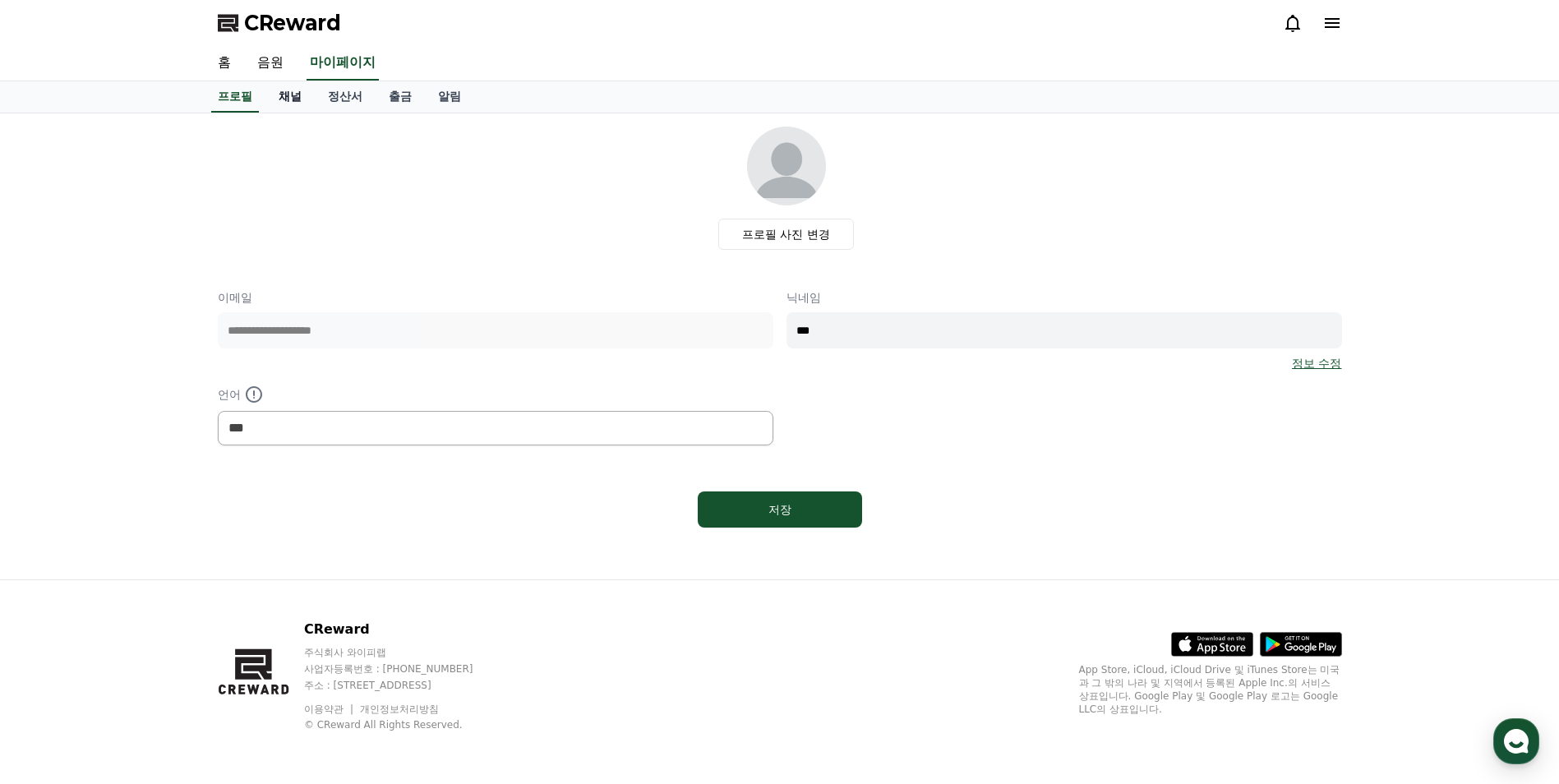
click at [297, 100] on link "채널" at bounding box center [290, 97] width 50 height 31
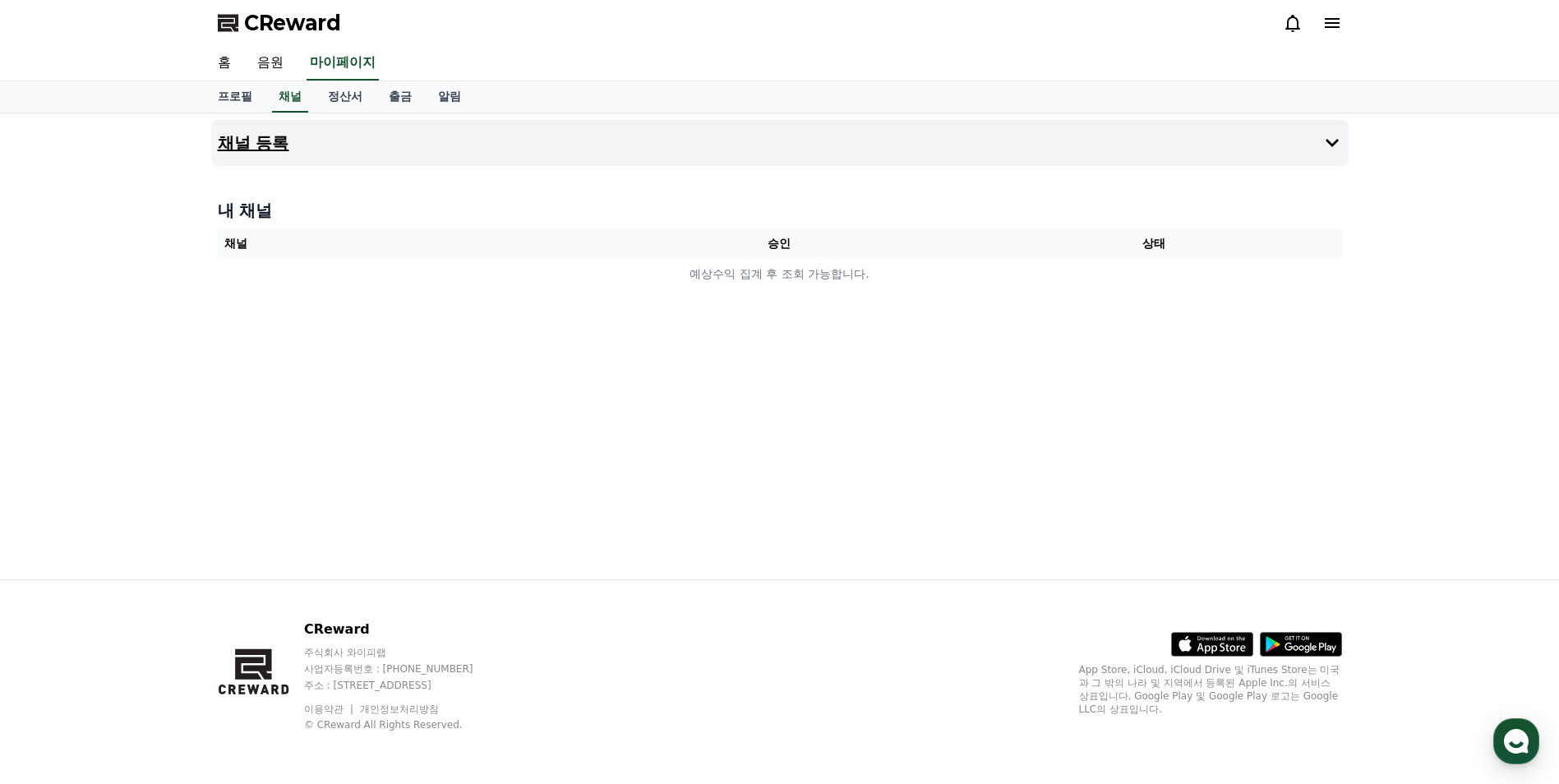
click at [253, 146] on h4 "채널 등록" at bounding box center [253, 142] width 72 height 18
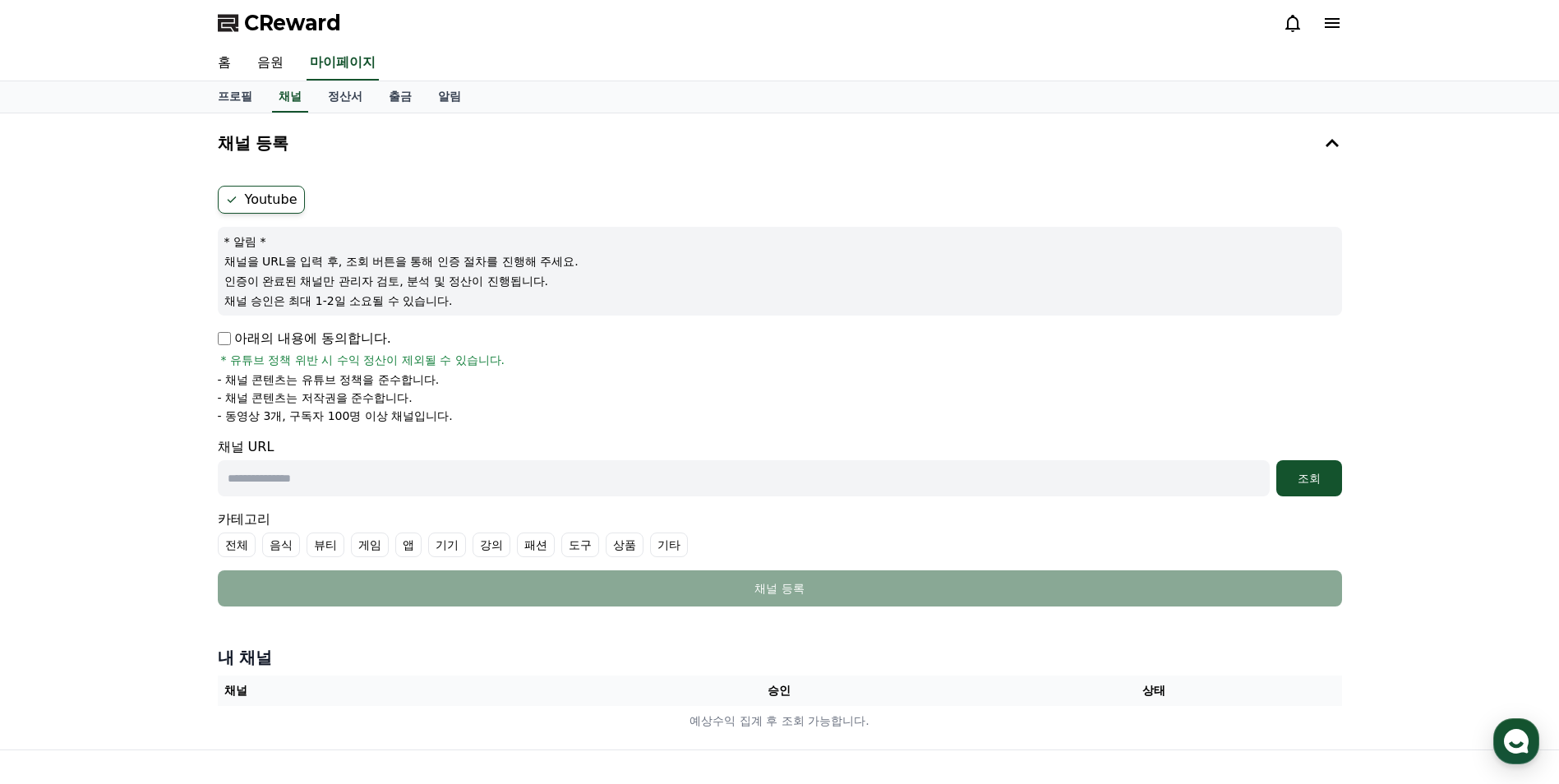
click at [253, 481] on input "text" at bounding box center [743, 478] width 1052 height 36
type input "**********"
click at [1300, 487] on button "조회" at bounding box center [1309, 478] width 66 height 36
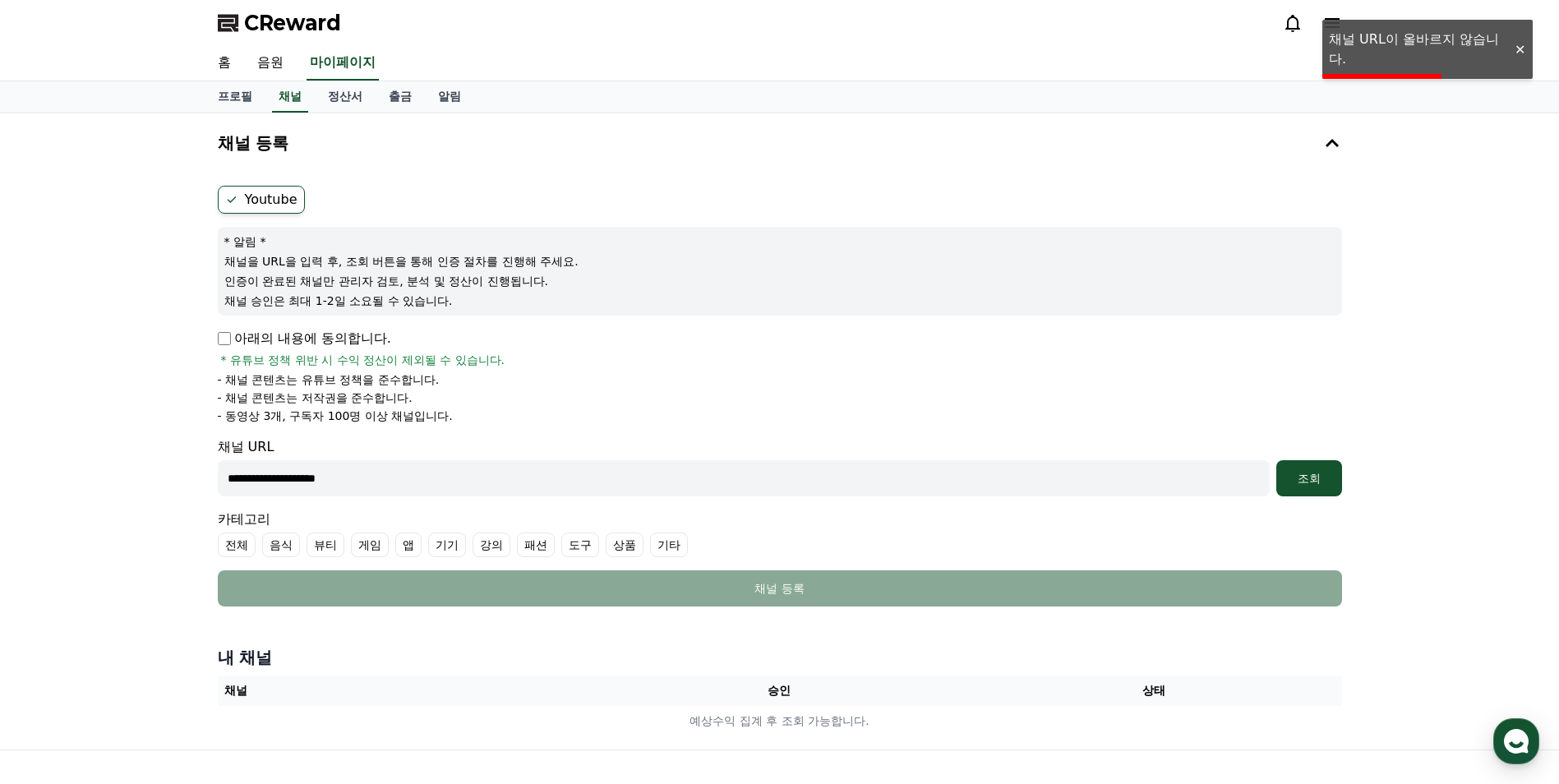
click at [444, 478] on input "**********" at bounding box center [743, 478] width 1052 height 36
drag, startPoint x: 444, startPoint y: 478, endPoint x: 134, endPoint y: 479, distance: 310.0
click at [134, 479] on div "**********" at bounding box center [779, 431] width 1559 height 636
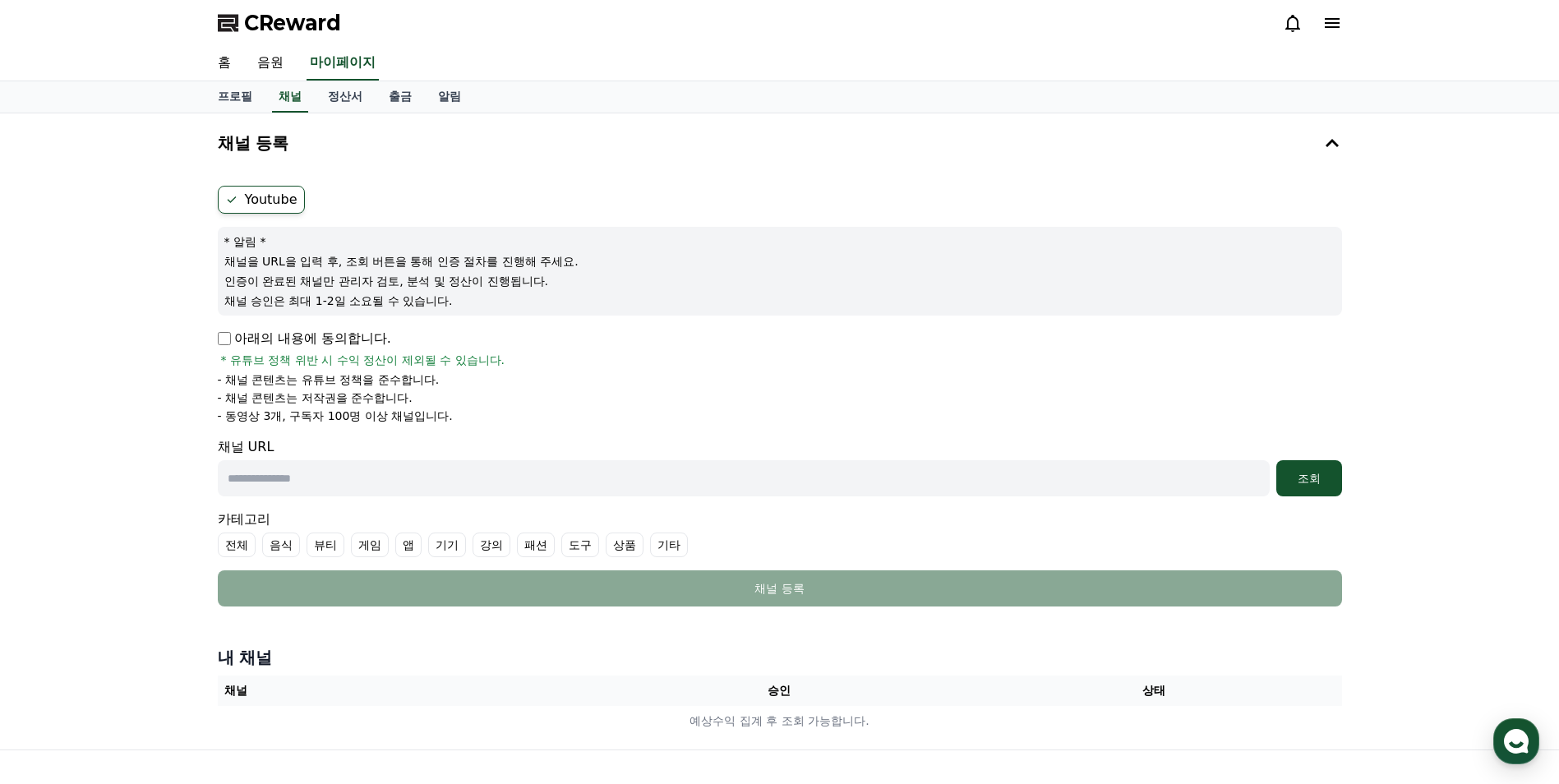
click at [1512, 423] on div "채널 등록 Youtube * 알림 * 채널을 URL을 입력 후, 조회 버튼을 통해 인증 절차를 진행해 주세요. 인증이 완료된 채널만 관리자 검…" at bounding box center [779, 431] width 1559 height 636
click at [791, 467] on input "text" at bounding box center [743, 478] width 1052 height 36
paste input "**********"
type input "**********"
click at [1297, 460] on button "조회" at bounding box center [1309, 478] width 66 height 36
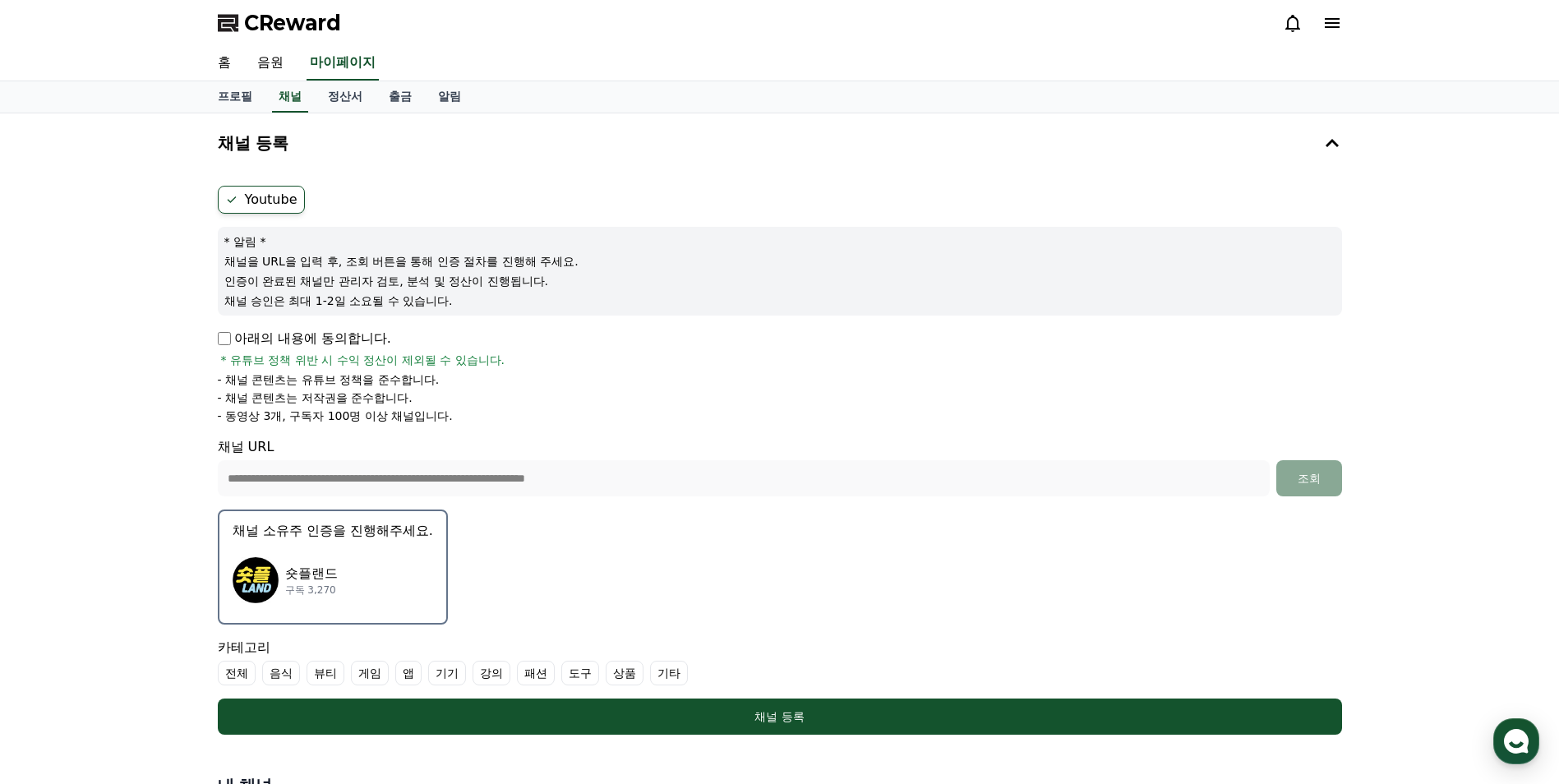
click at [1501, 557] on div "**********" at bounding box center [779, 495] width 1559 height 764
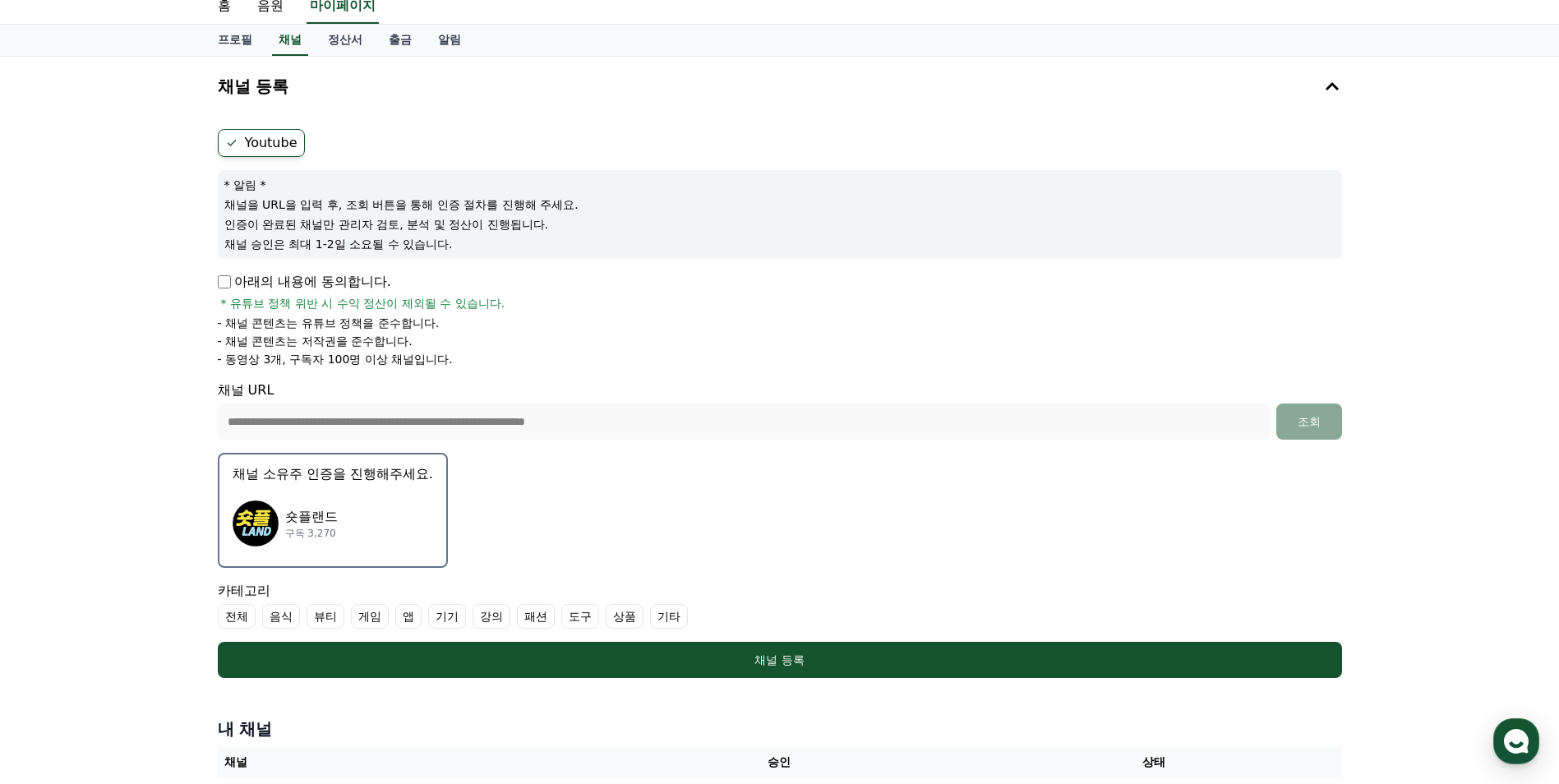
scroll to position [82, 0]
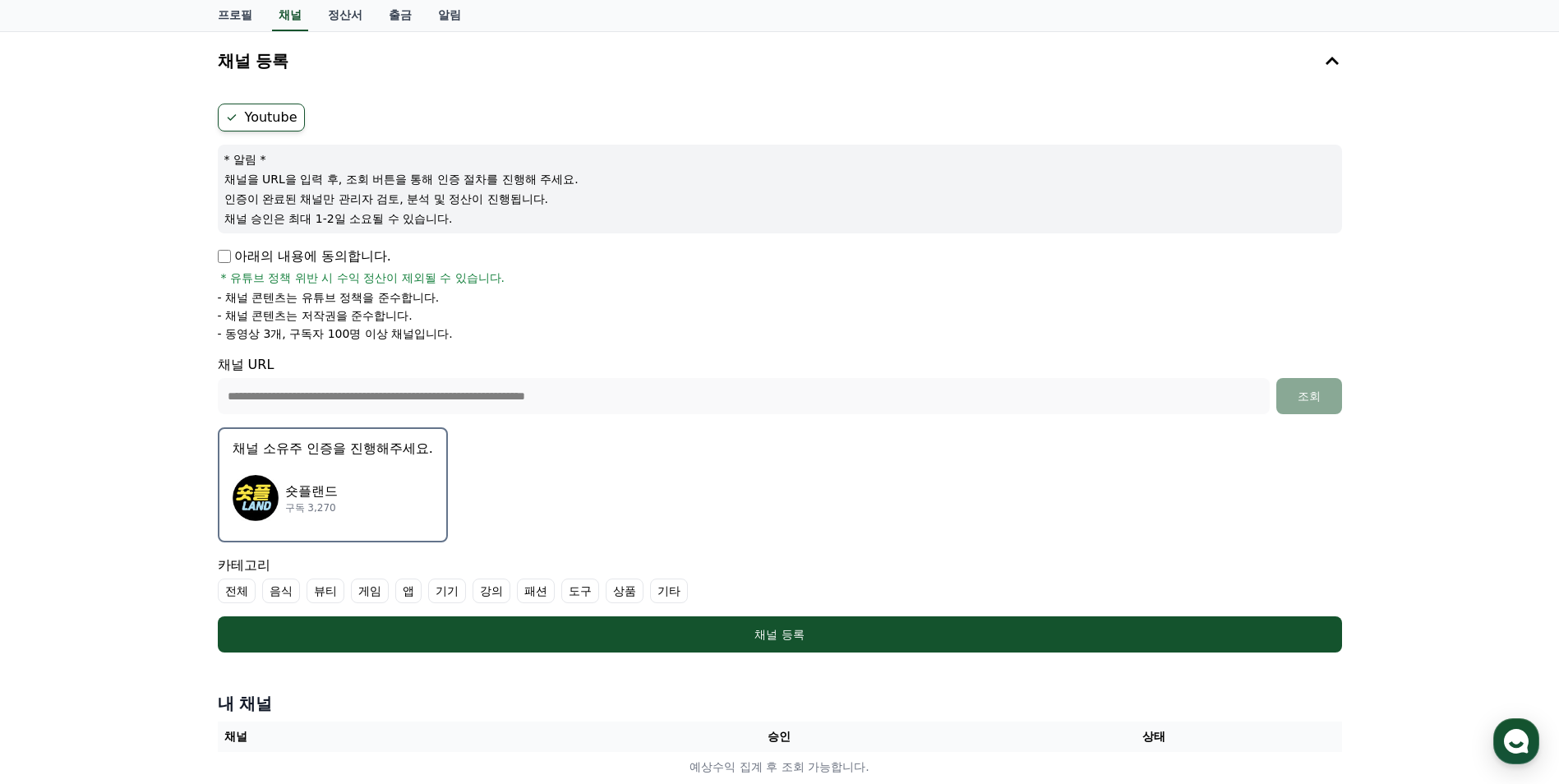
click at [665, 588] on label "기타" at bounding box center [669, 591] width 38 height 25
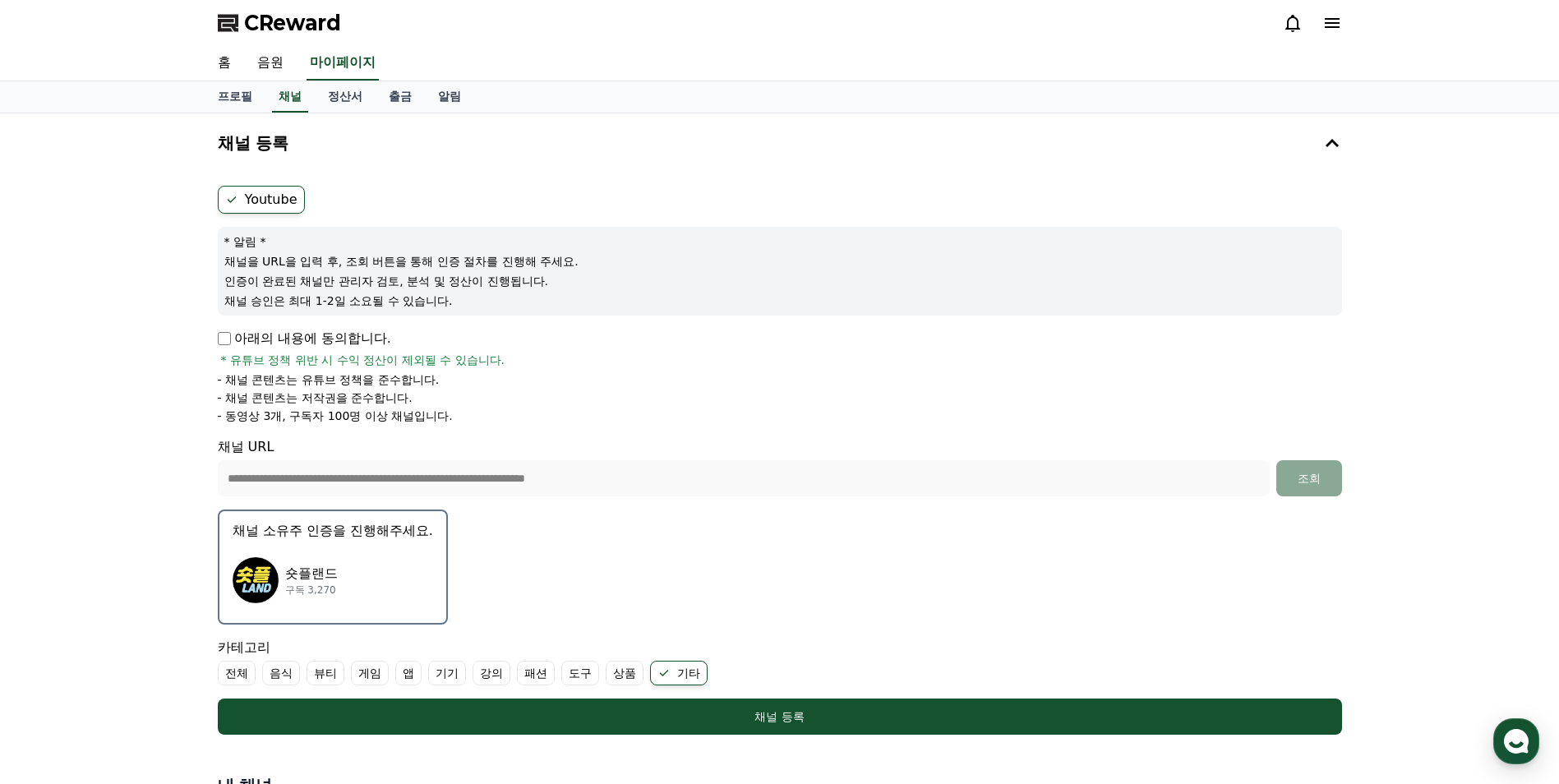
scroll to position [164, 0]
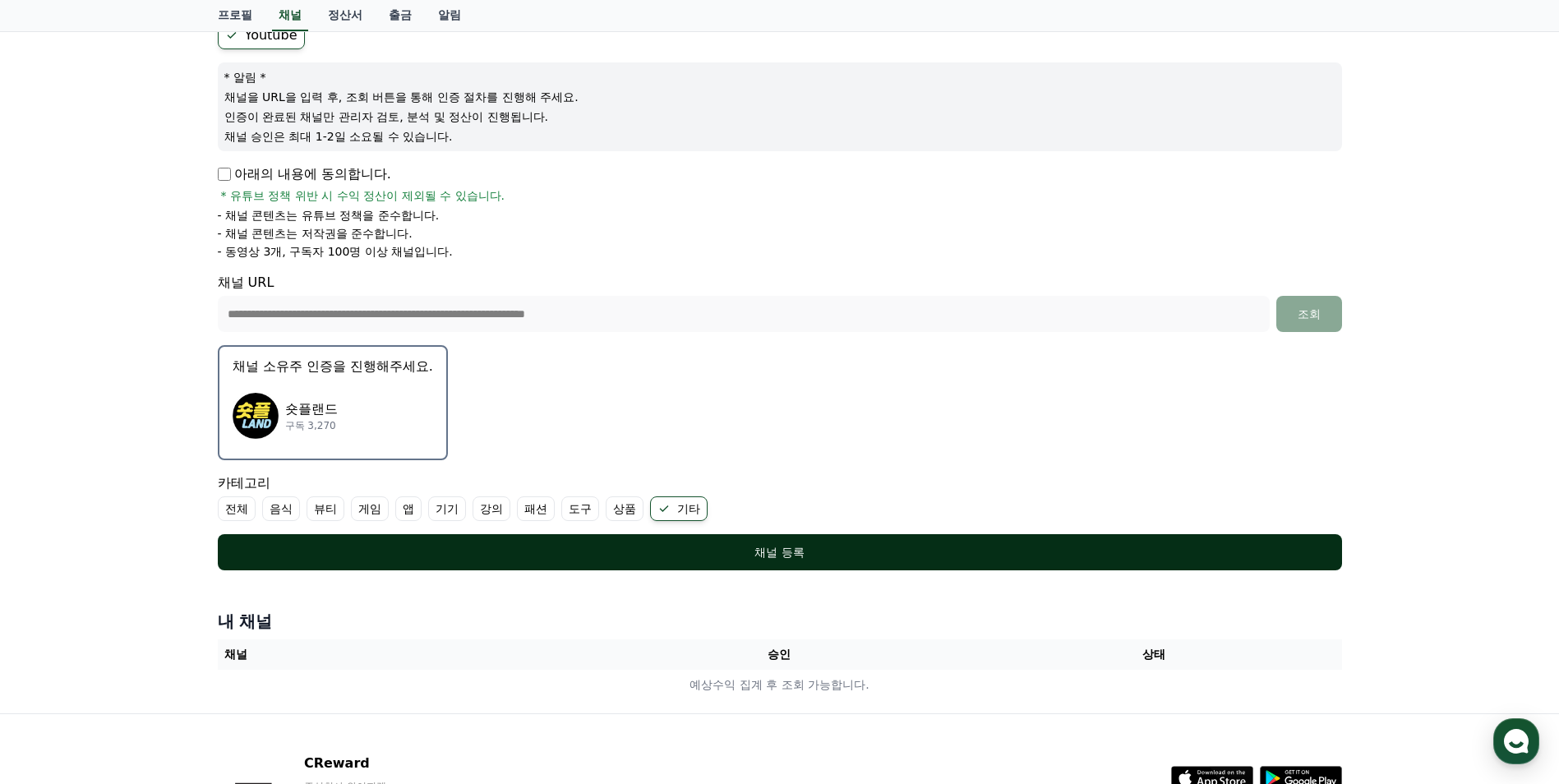
click at [809, 556] on div "채널 등록" at bounding box center [780, 551] width 1058 height 16
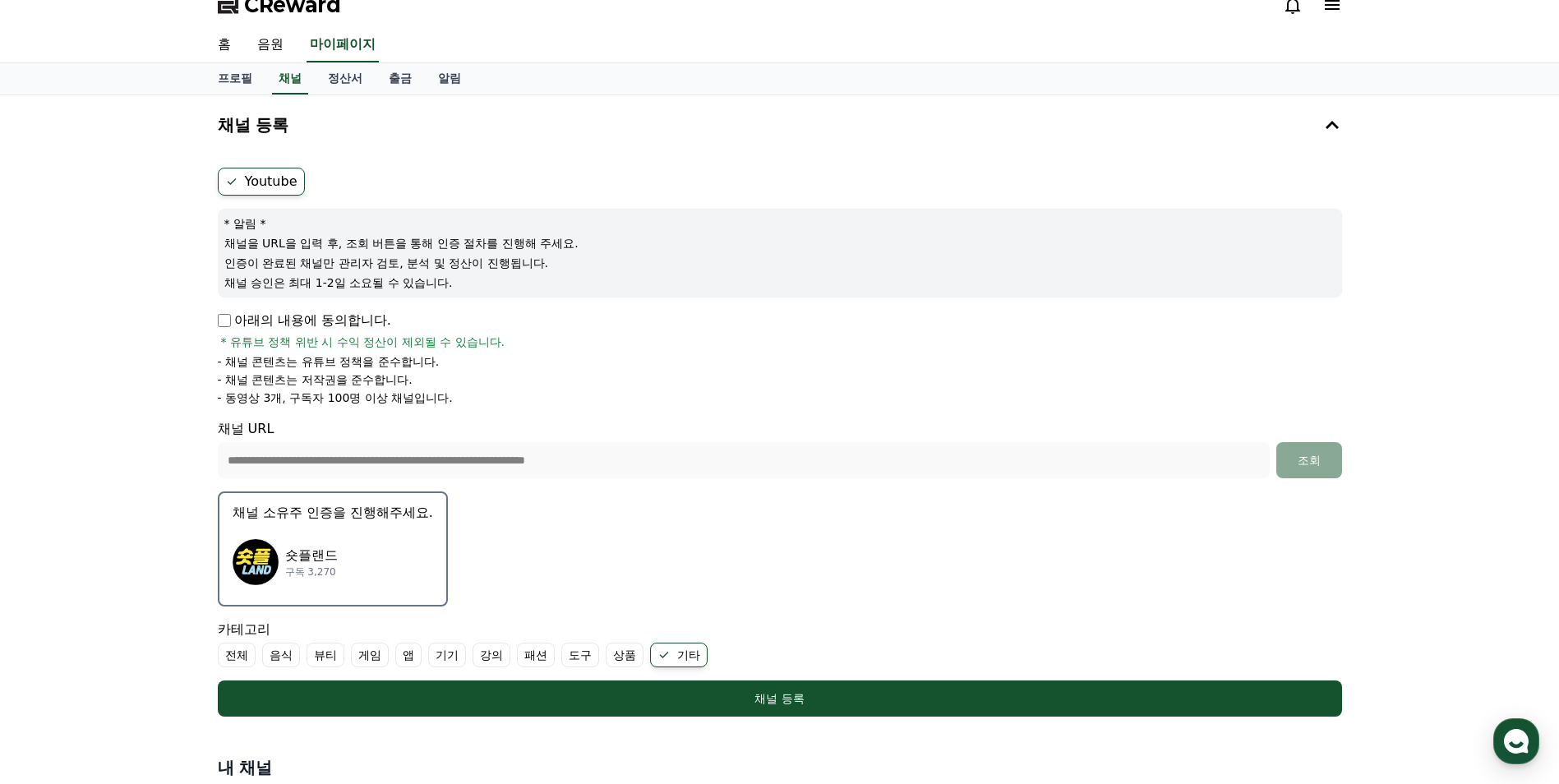
scroll to position [0, 0]
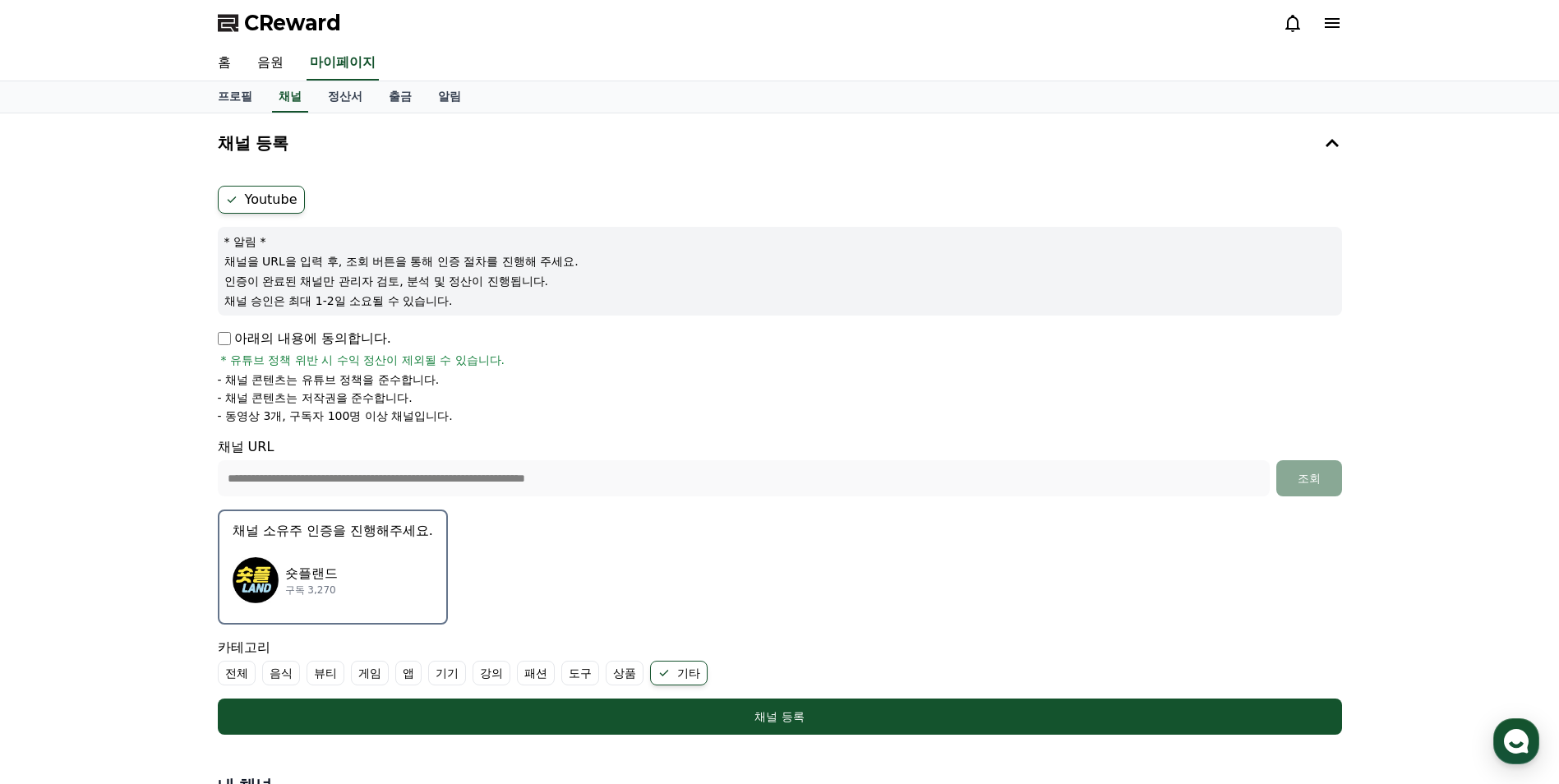
click at [372, 603] on div "숏플랜드 구독 3,270" at bounding box center [333, 579] width 200 height 66
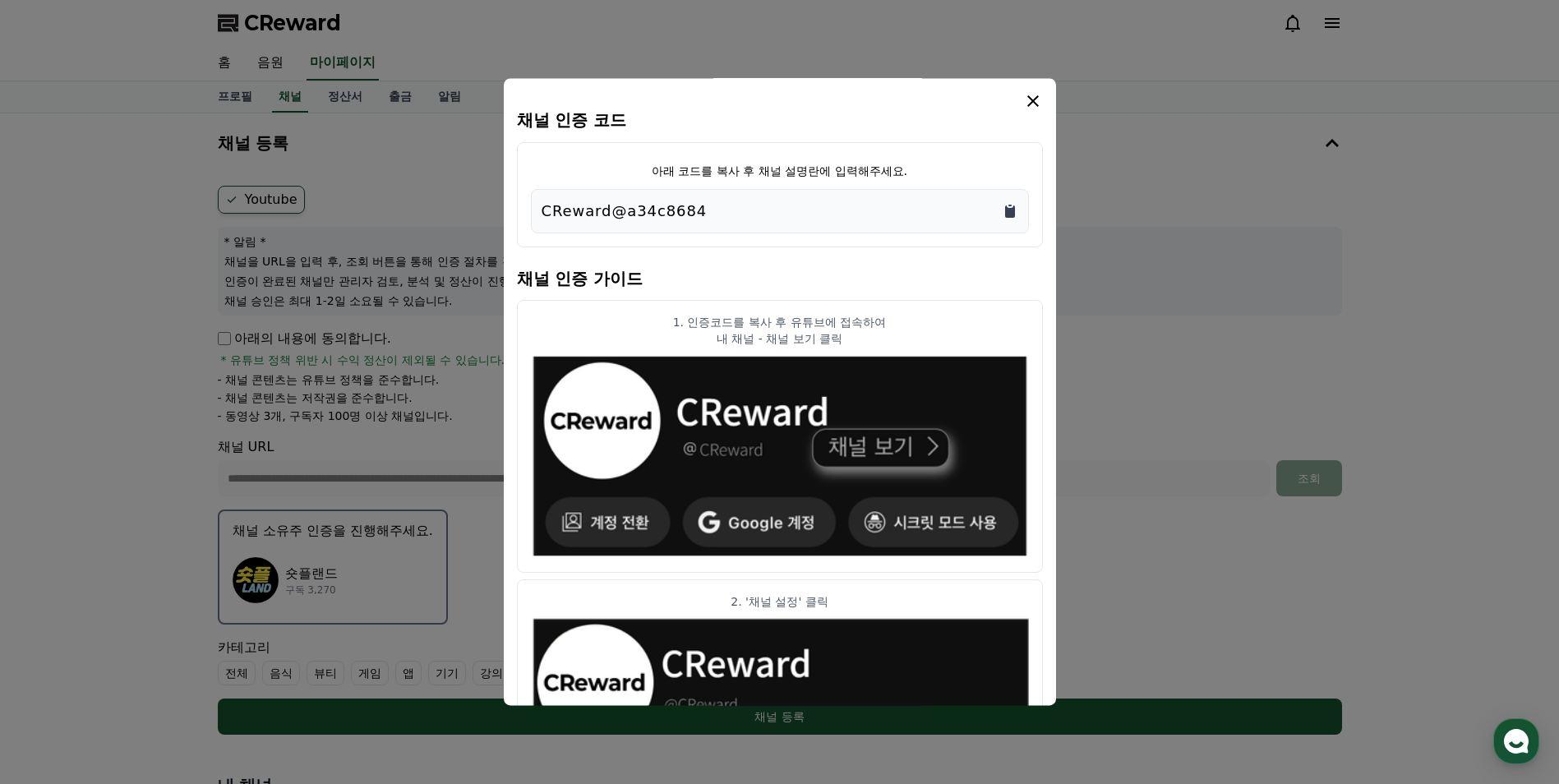
click at [1010, 212] on icon "Copy to clipboard" at bounding box center [1010, 211] width 10 height 12
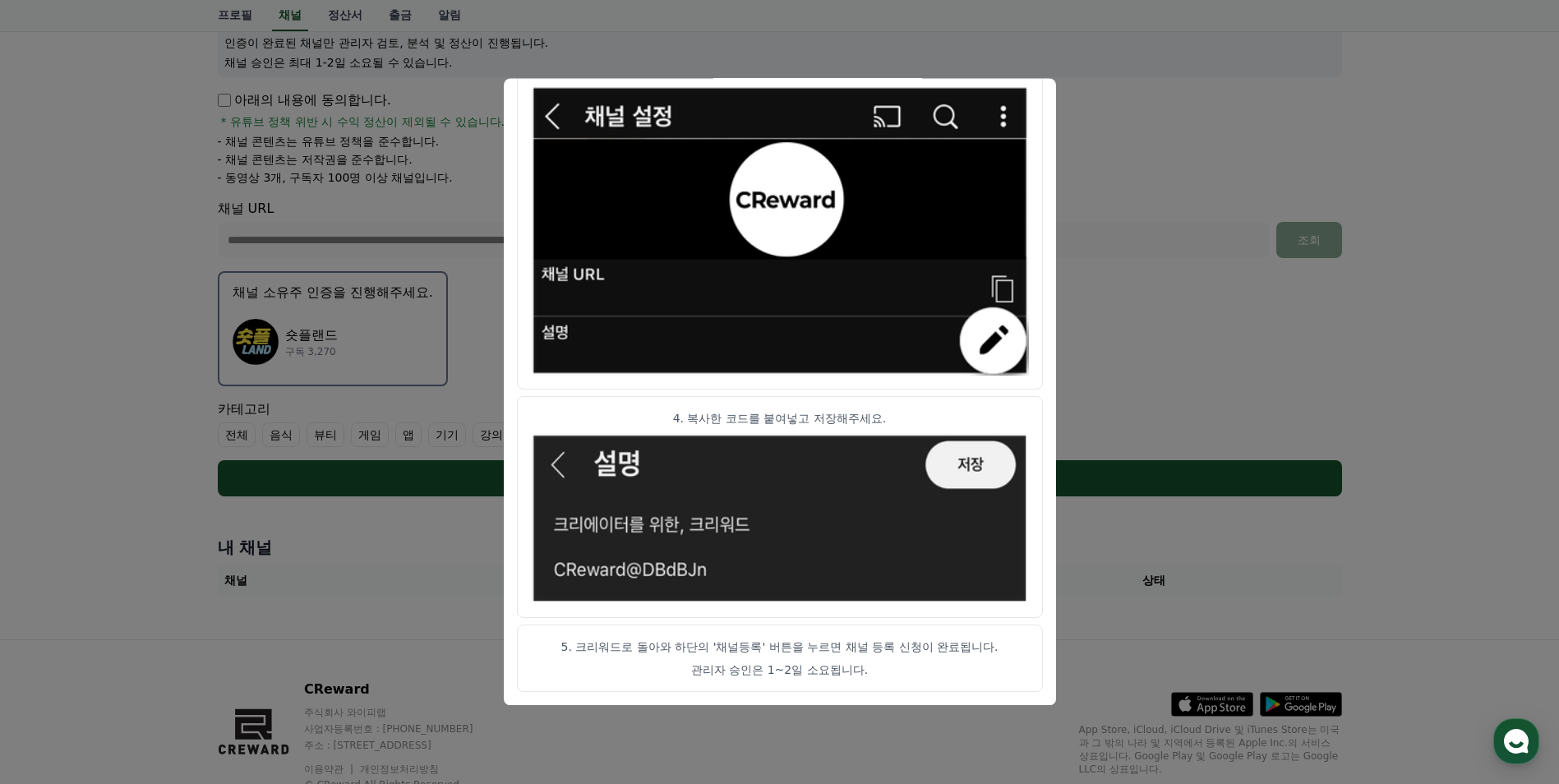
scroll to position [246, 0]
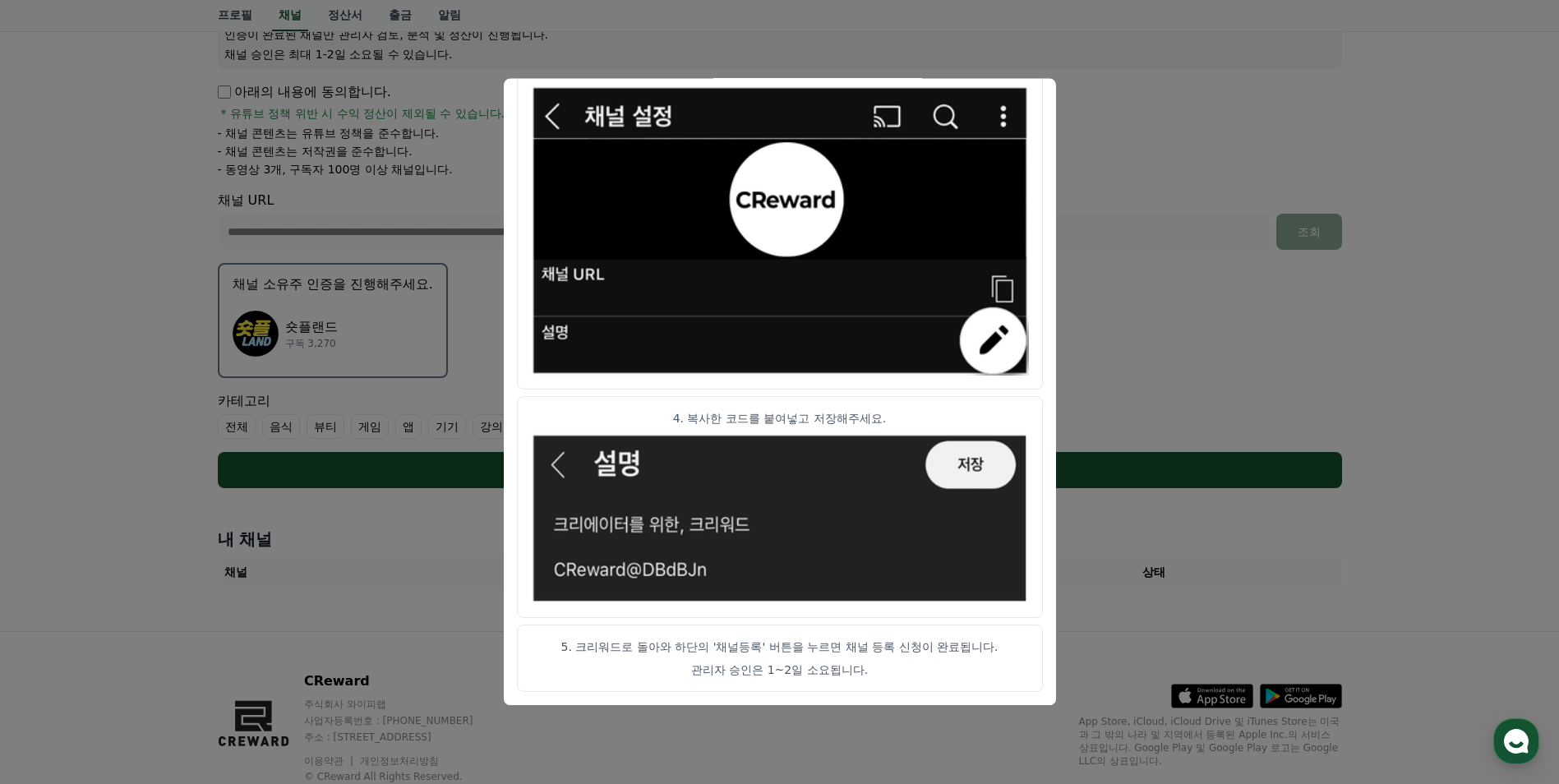
click at [1371, 533] on button "close modal" at bounding box center [779, 392] width 1559 height 784
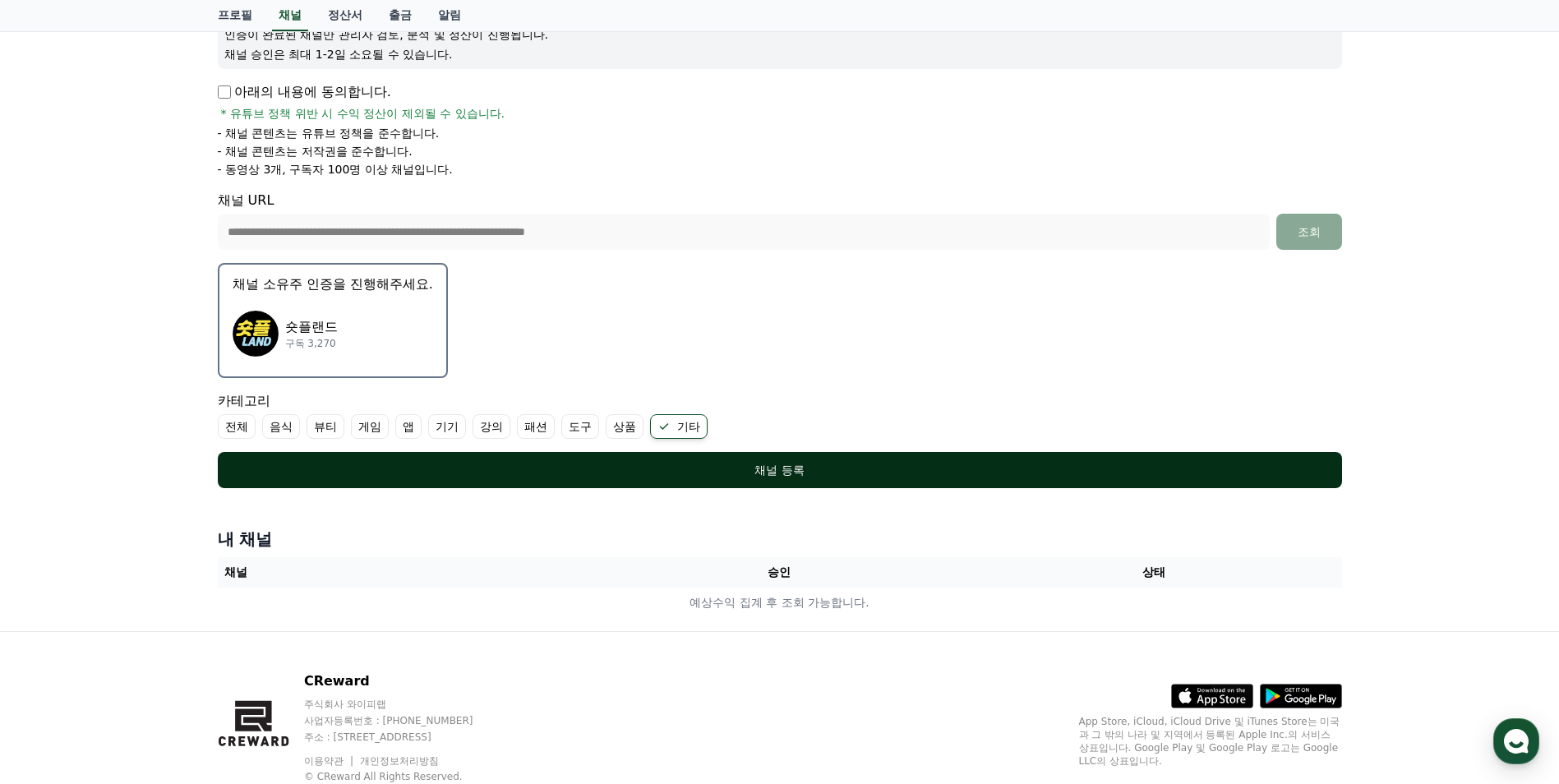
click at [818, 473] on div "채널 등록" at bounding box center [780, 469] width 1058 height 16
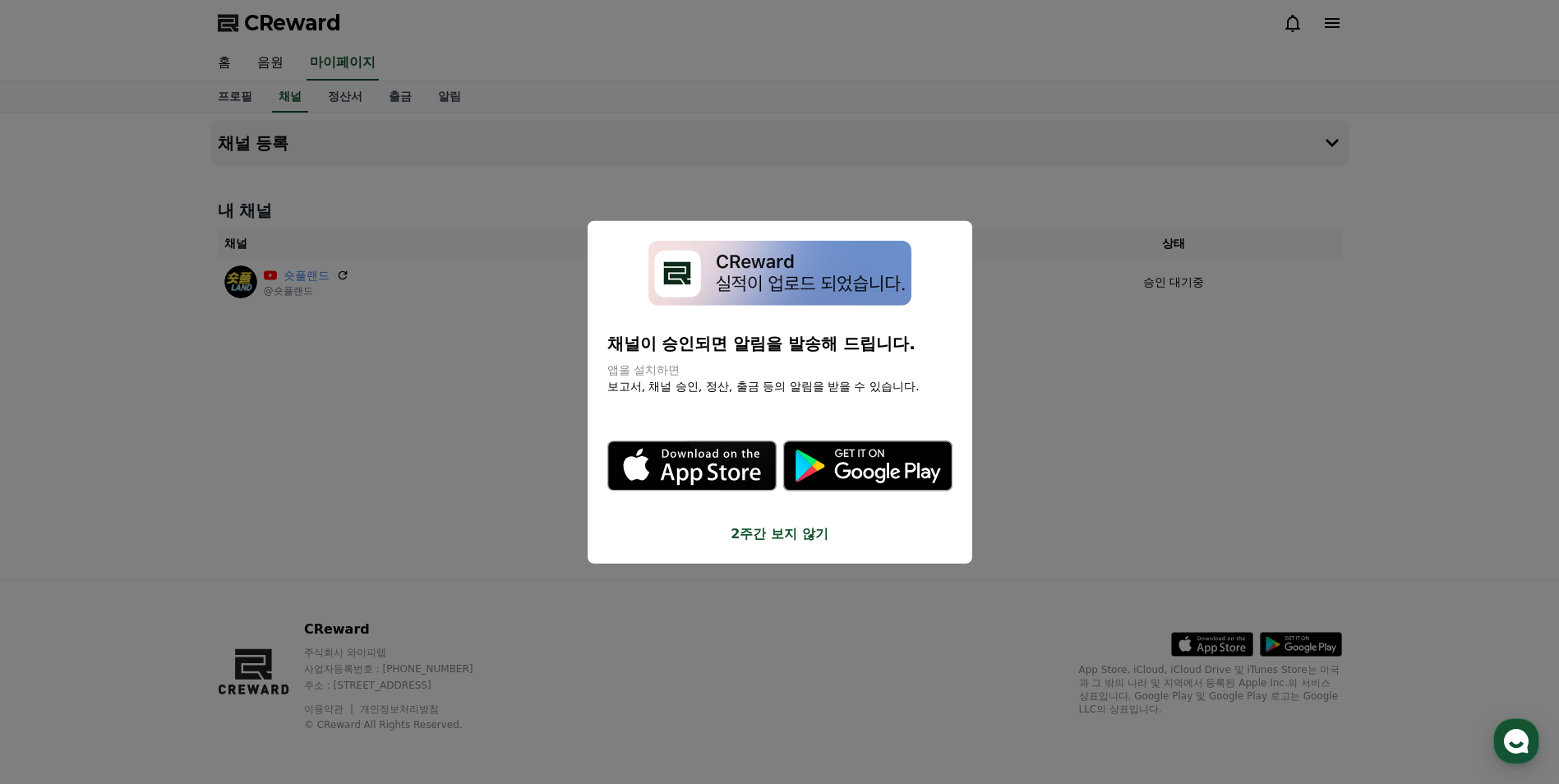
click at [777, 538] on button "2주간 보지 않기" at bounding box center [779, 532] width 345 height 20
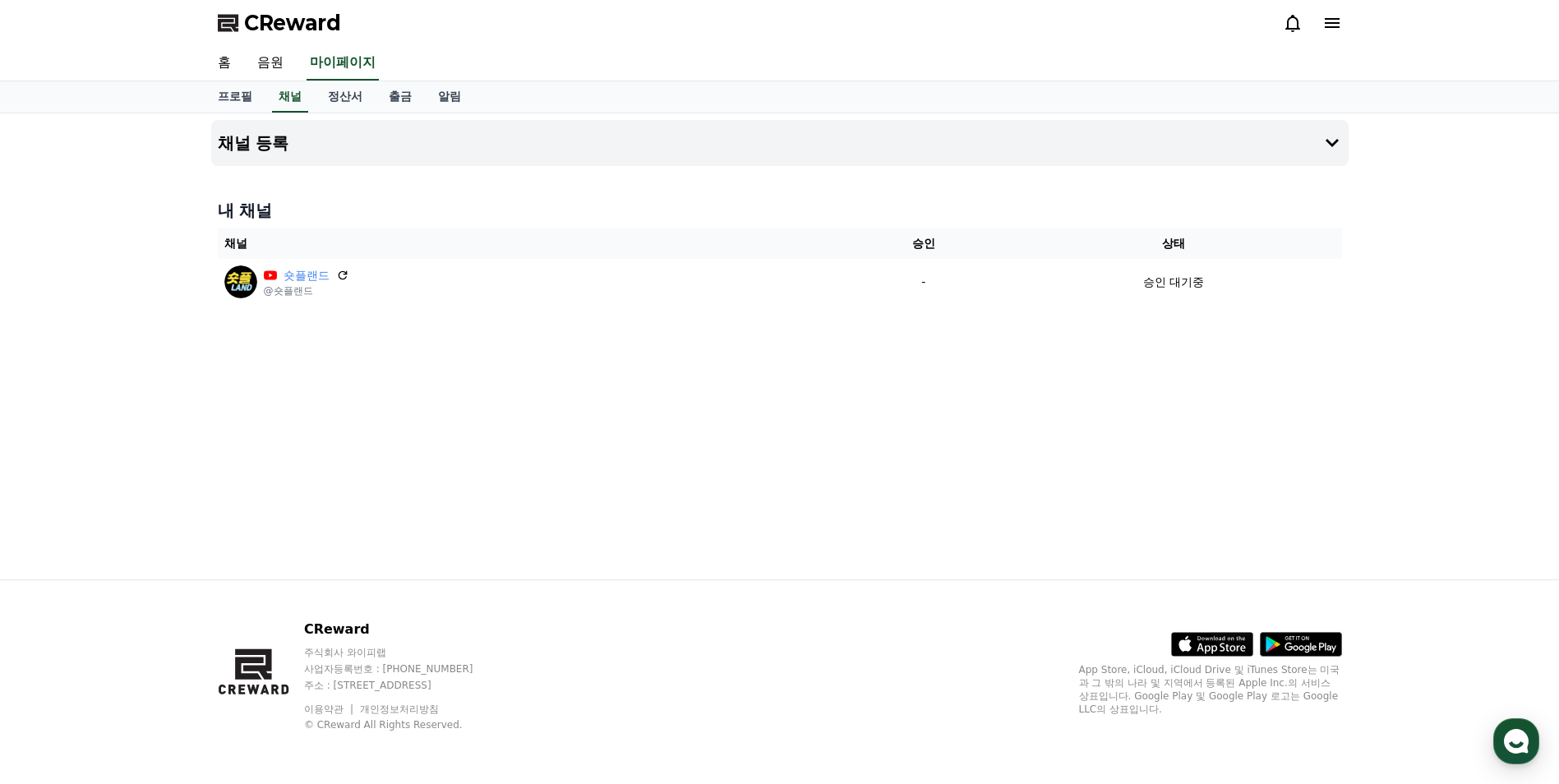
click at [1481, 518] on div "채널 등록 내 채널 채널 승인 상태 숏플랜드 @숏플랜드 - 승인 대기중" at bounding box center [779, 346] width 1559 height 466
click at [240, 145] on h4 "채널 등록" at bounding box center [253, 142] width 72 height 18
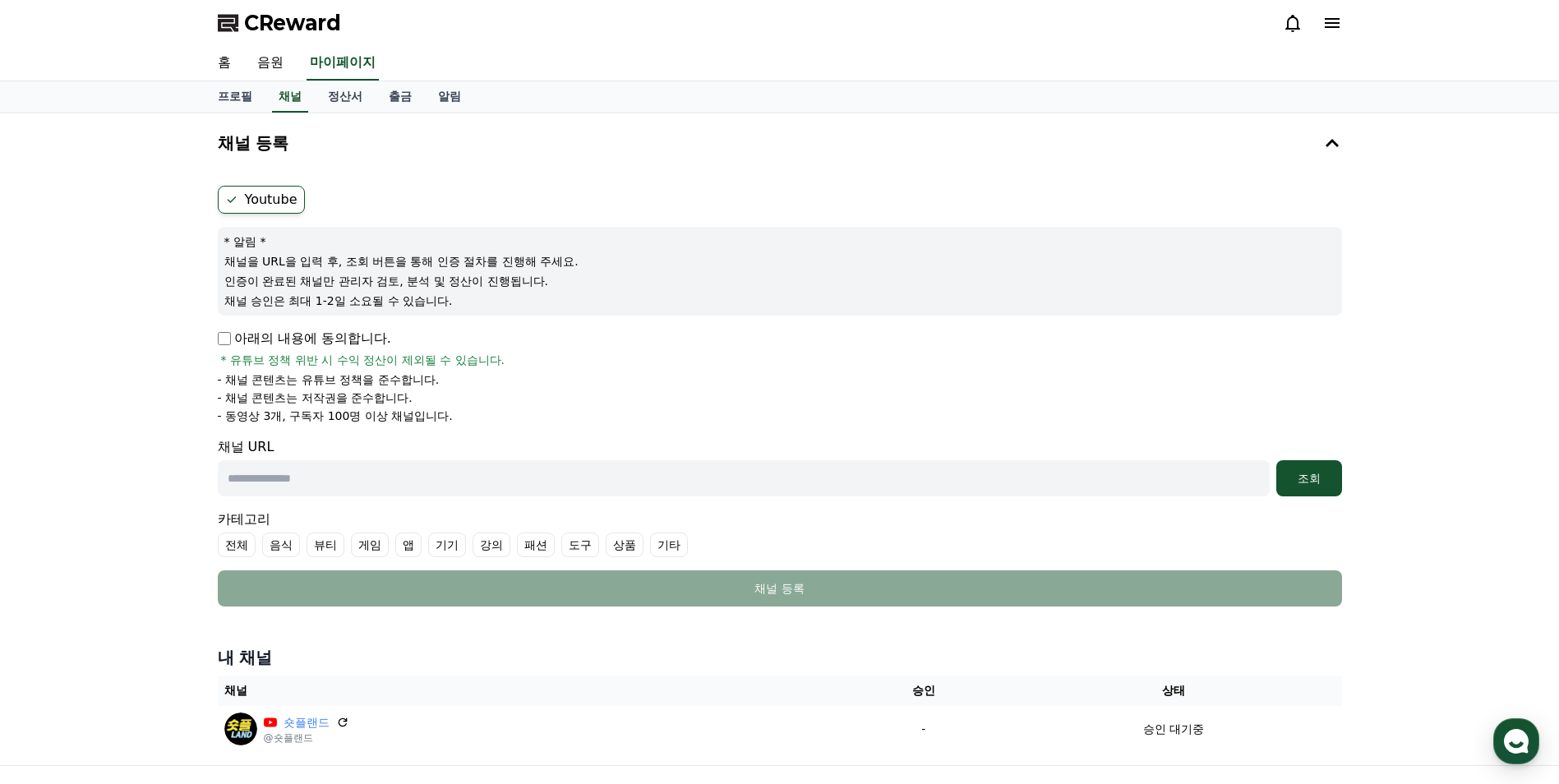
click at [326, 477] on input "text" at bounding box center [743, 478] width 1052 height 36
paste input "**********"
type input "**********"
click at [1316, 476] on div "조회" at bounding box center [1308, 478] width 52 height 16
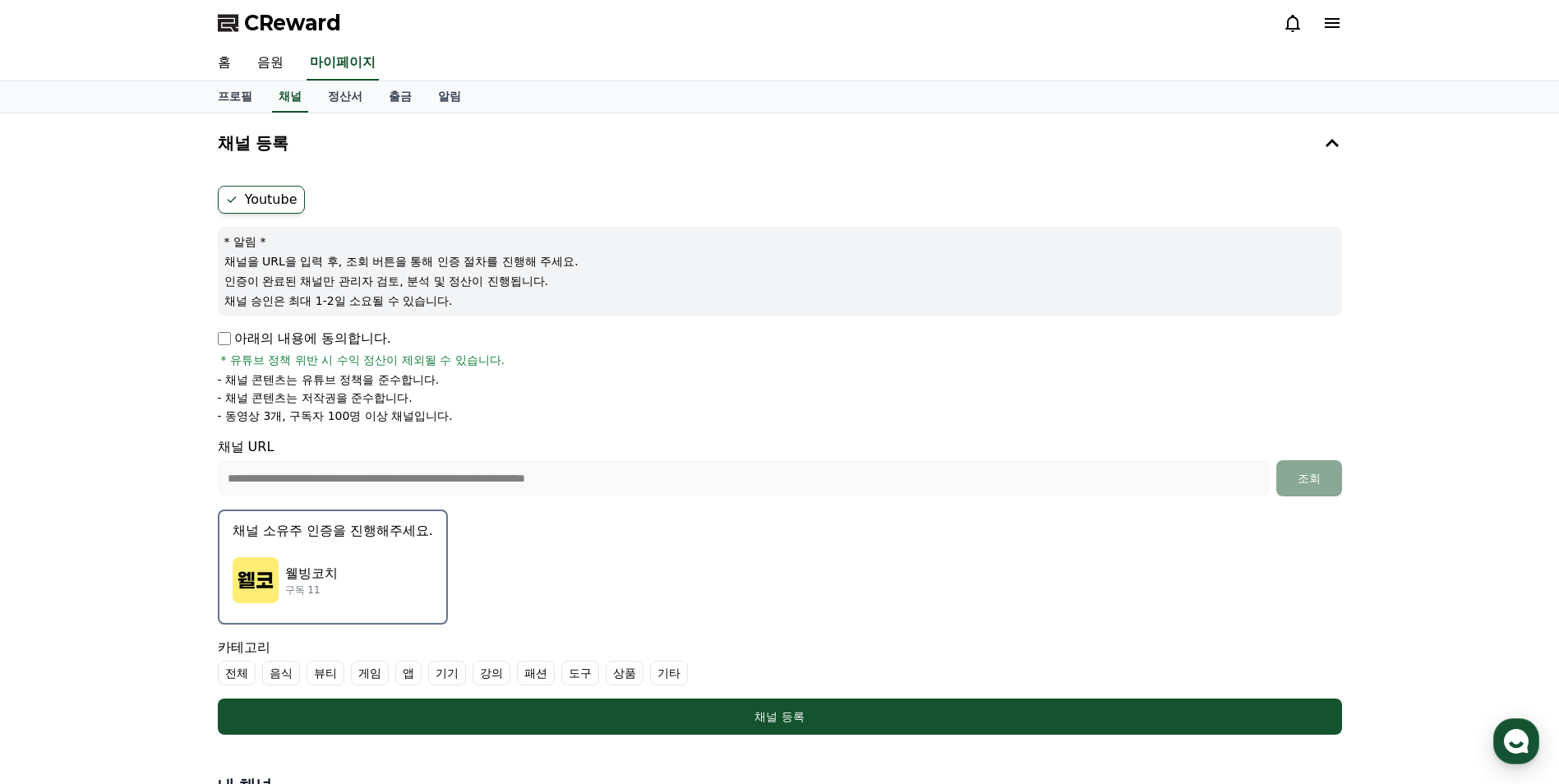
click at [333, 563] on p "웰빙코치" at bounding box center [311, 573] width 52 height 20
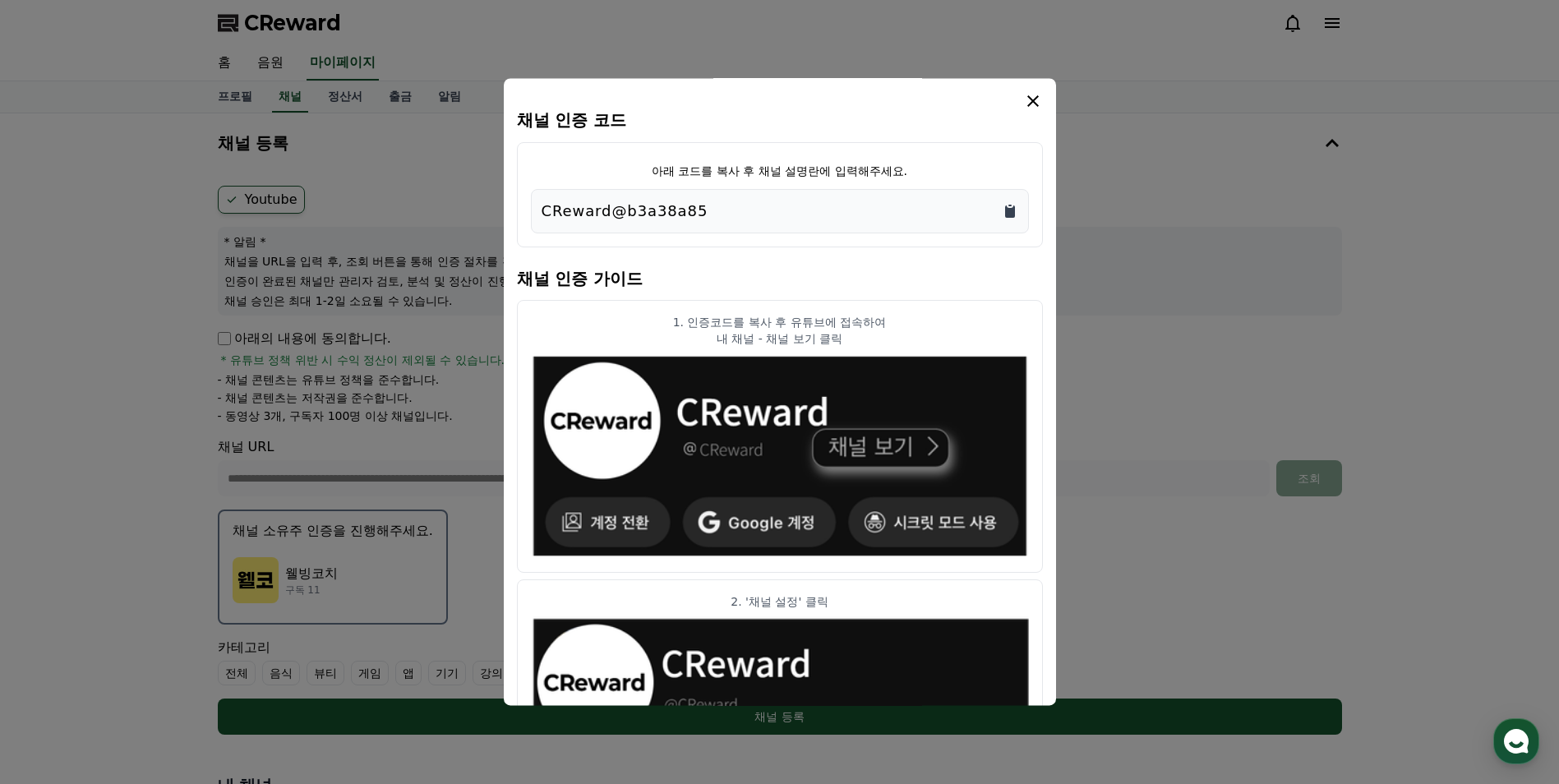
click at [1011, 204] on icon "Copy to clipboard" at bounding box center [1009, 211] width 16 height 16
click at [1032, 95] on icon "modal" at bounding box center [1032, 101] width 20 height 20
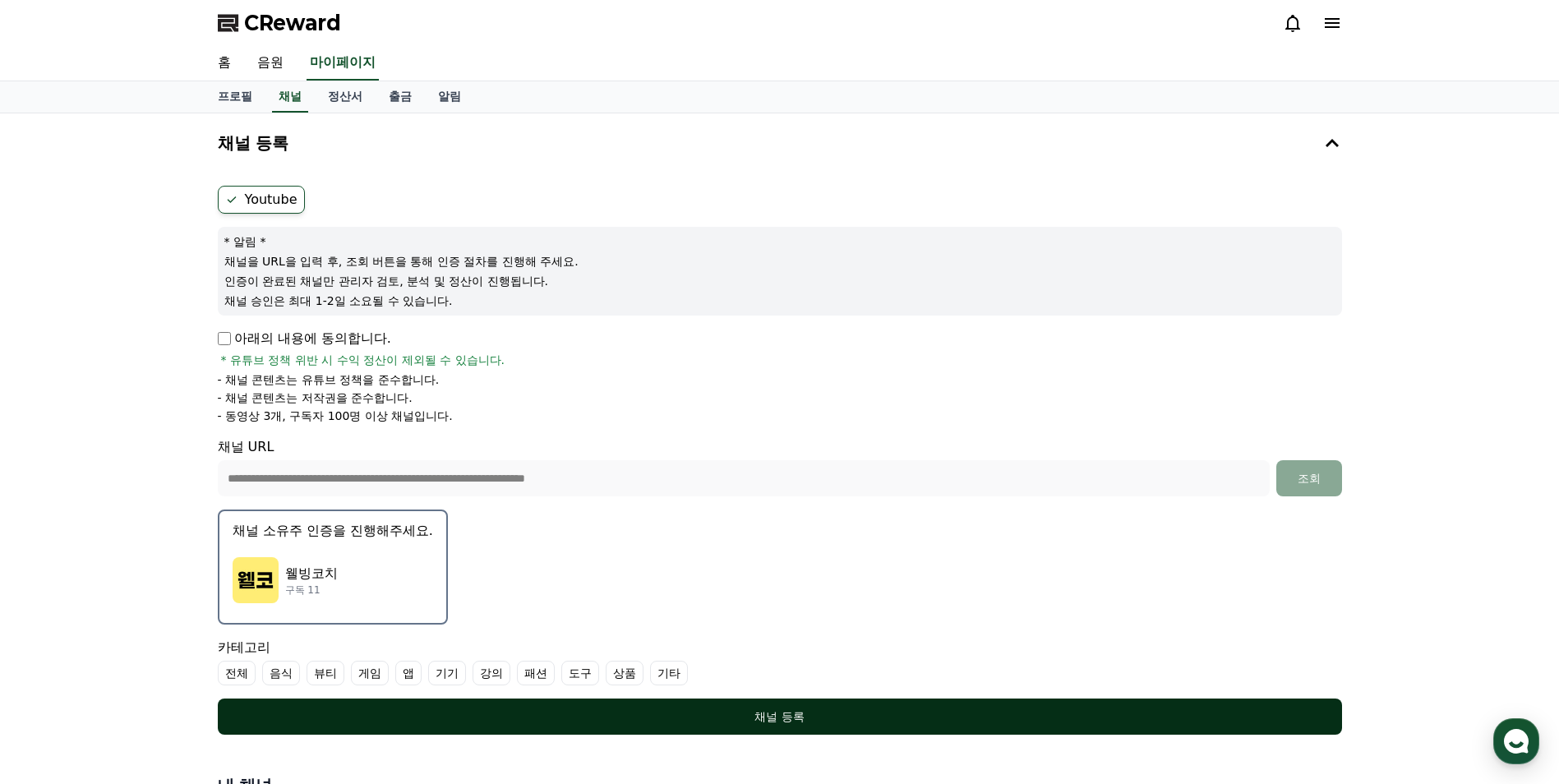
click at [776, 717] on div "채널 등록" at bounding box center [780, 716] width 1058 height 16
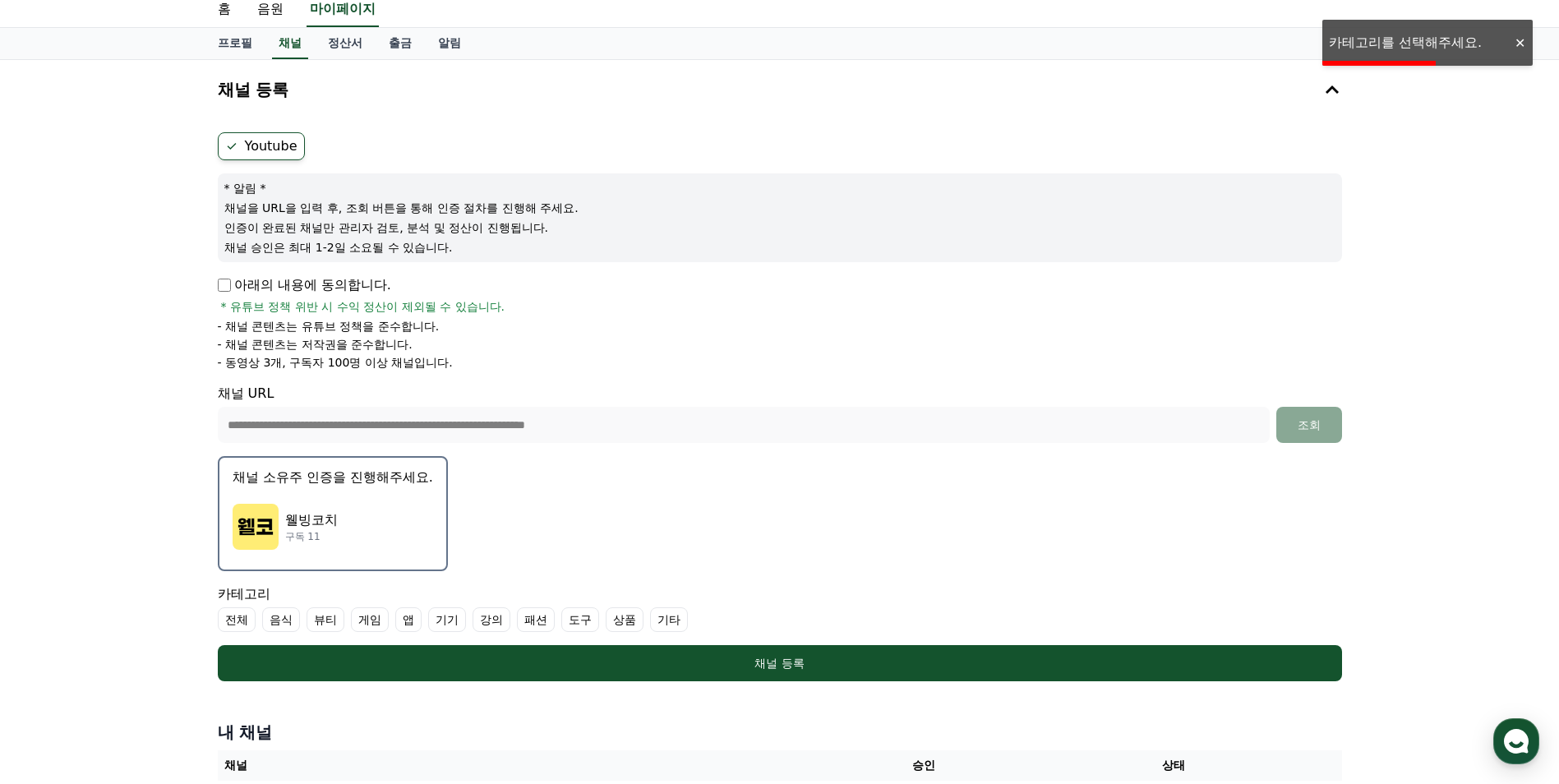
scroll to position [82, 0]
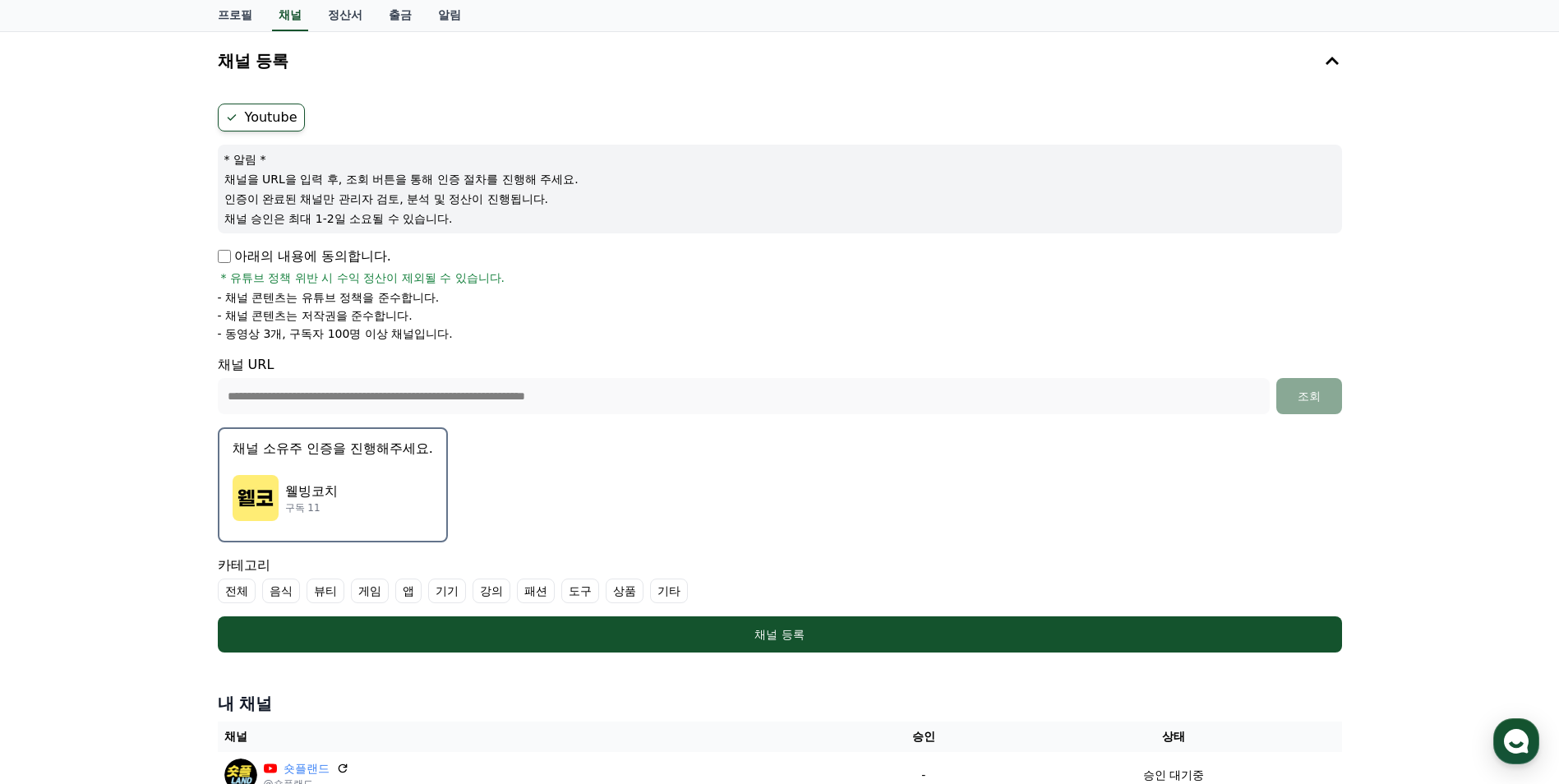
click at [669, 591] on label "기타" at bounding box center [669, 591] width 38 height 25
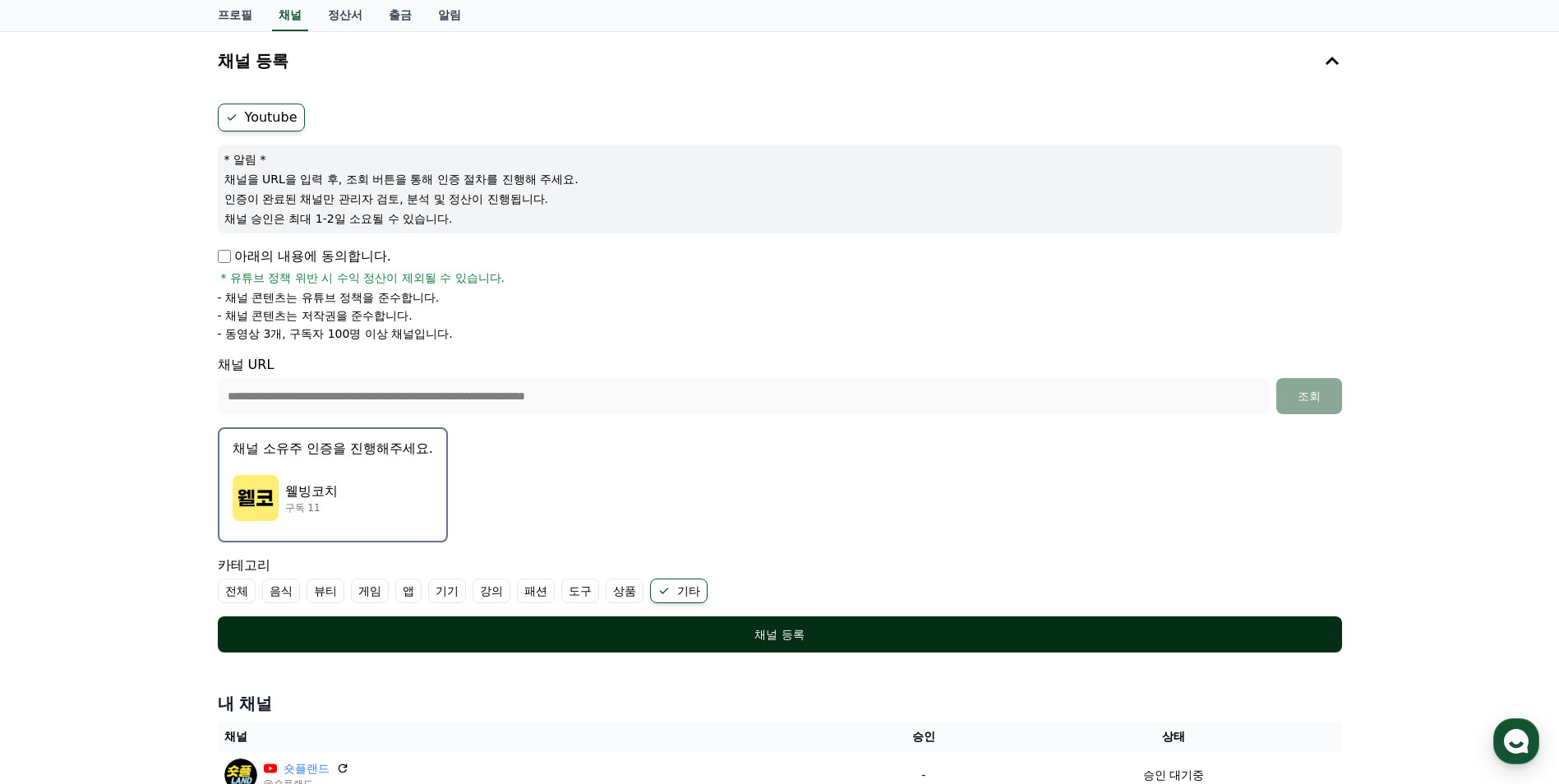
click at [777, 643] on button "채널 등록" at bounding box center [779, 634] width 1124 height 36
